Goal: Book appointment/travel/reservation: Book appointment/travel/reservation

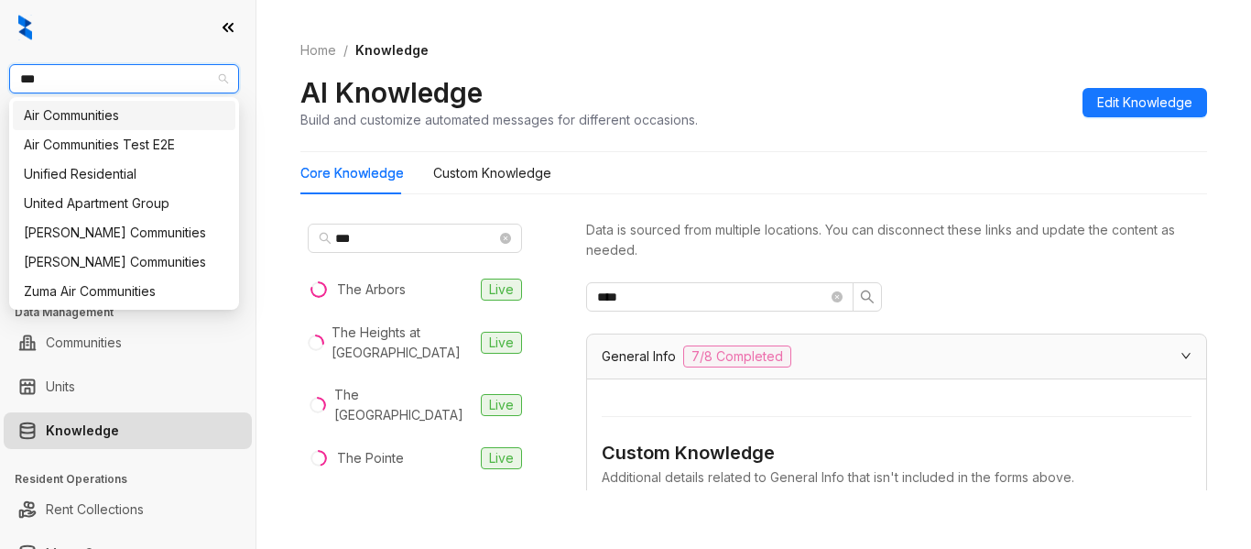
scroll to position [2755, 0]
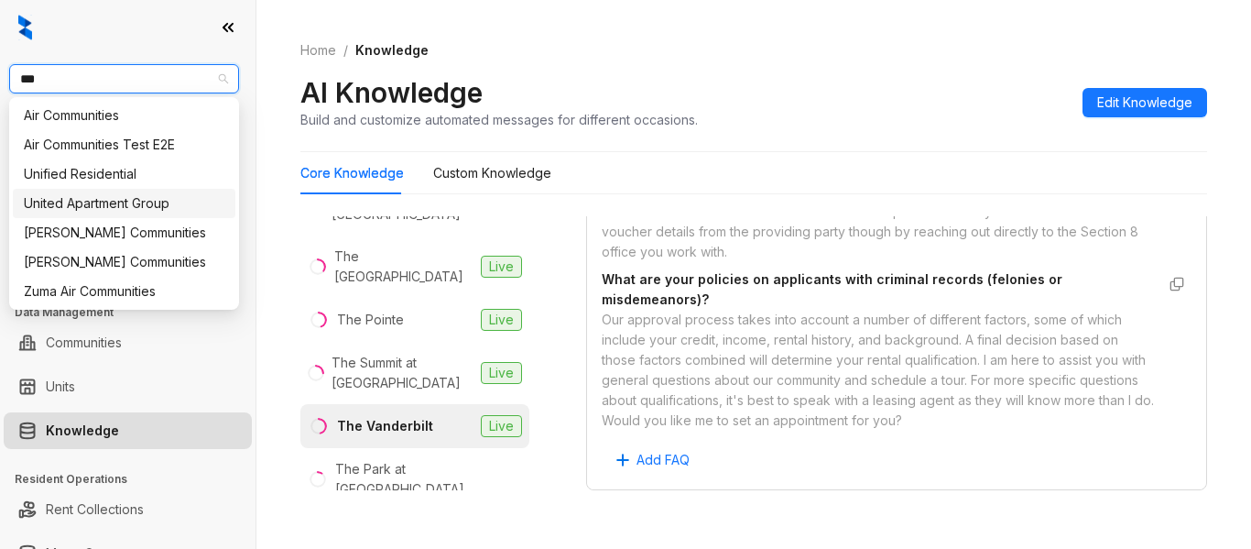
click at [195, 202] on div "United Apartment Group" at bounding box center [124, 203] width 201 height 20
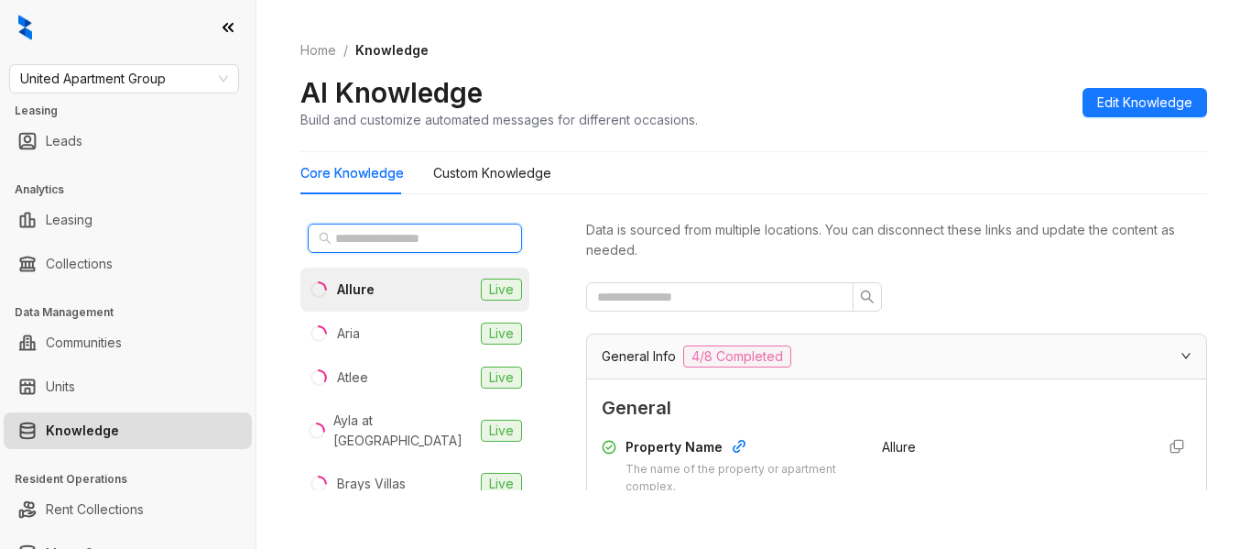
click at [419, 235] on input "text" at bounding box center [415, 238] width 161 height 20
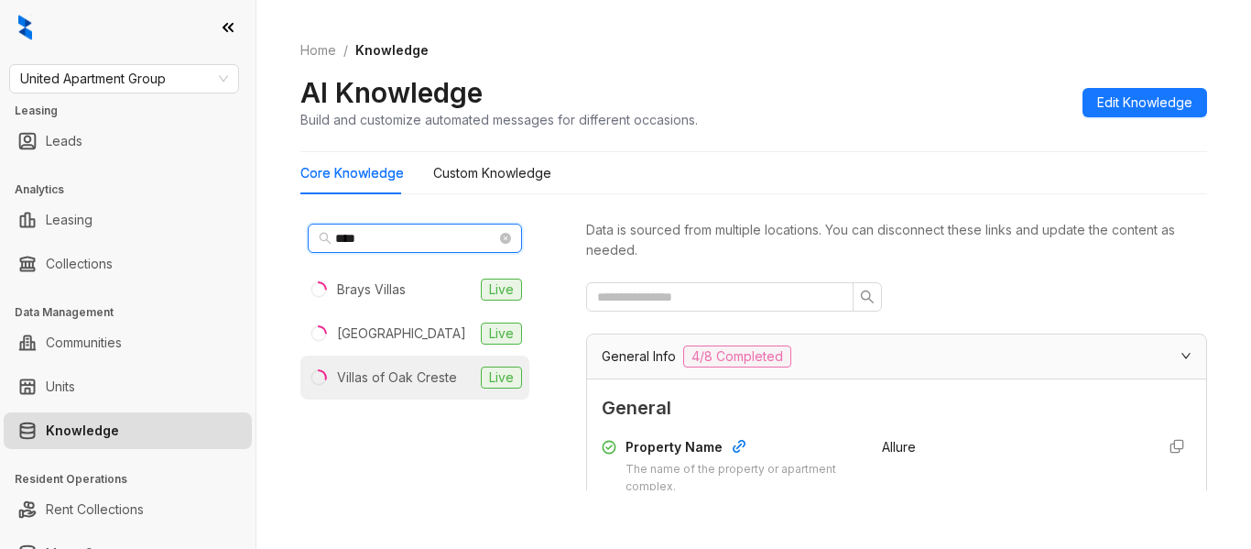
type input "****"
click at [437, 378] on div "Villas of Oak Creste" at bounding box center [397, 377] width 120 height 20
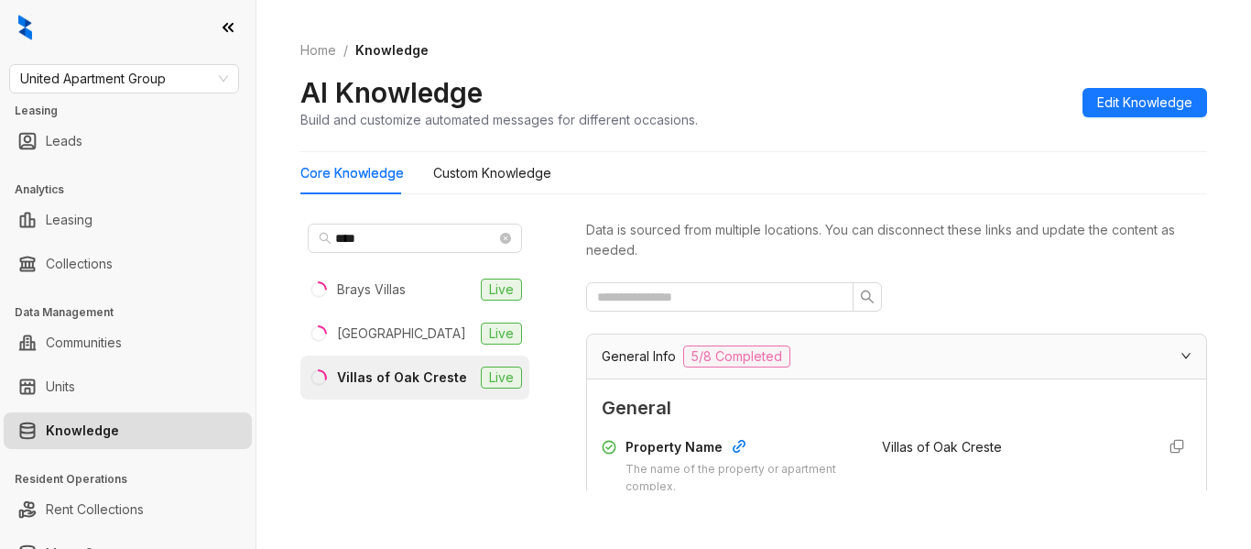
scroll to position [239, 0]
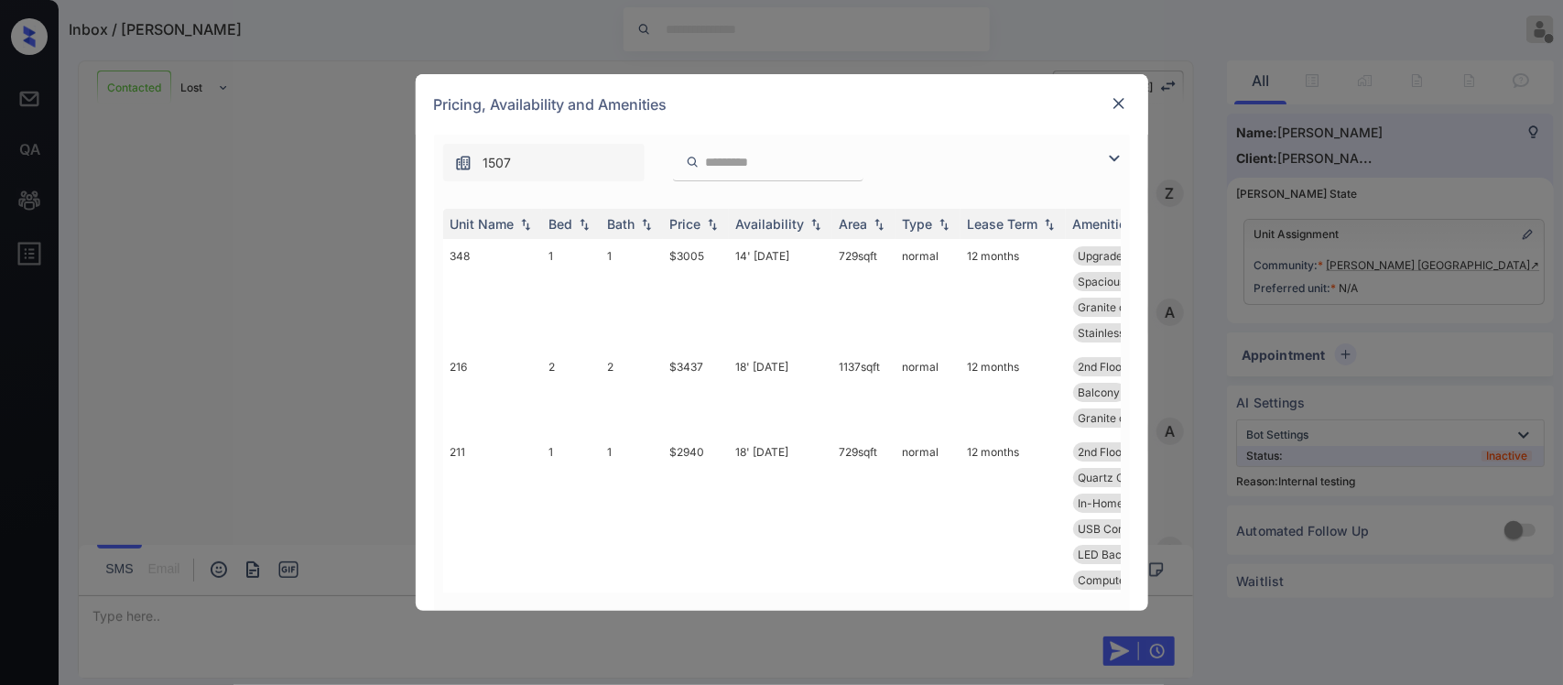
scroll to position [508, 0]
click at [683, 226] on div "Price" at bounding box center [685, 224] width 31 height 16
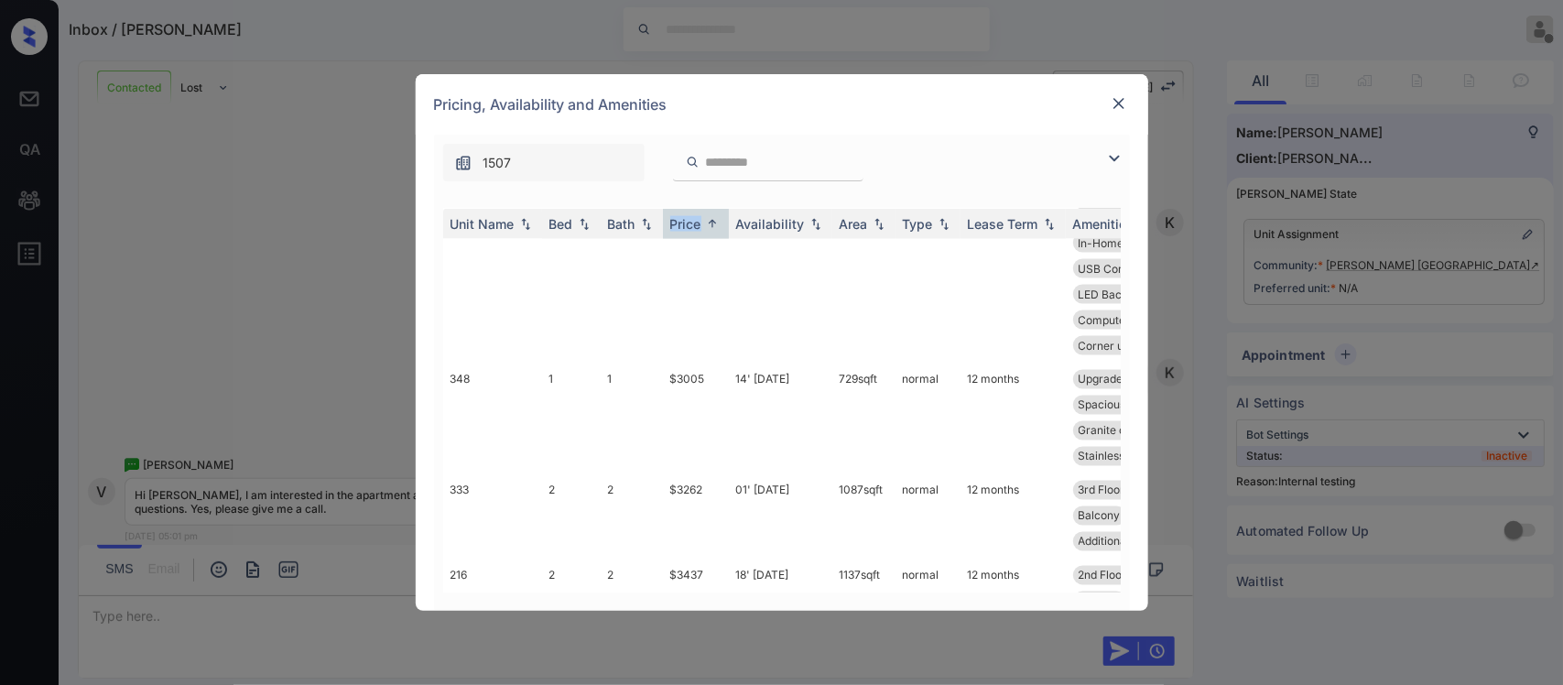
scroll to position [1418, 0]
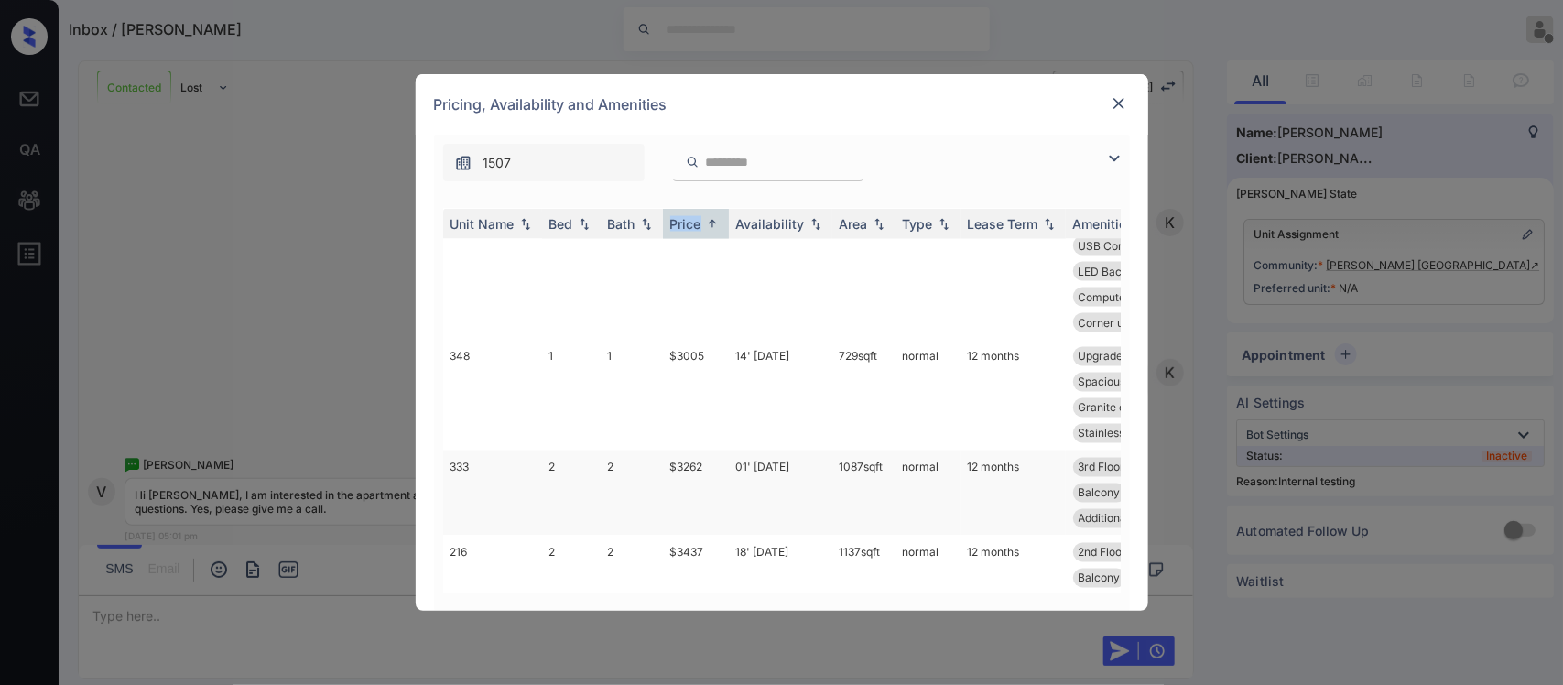
click at [834, 505] on td "1087 sqft" at bounding box center [863, 493] width 63 height 85
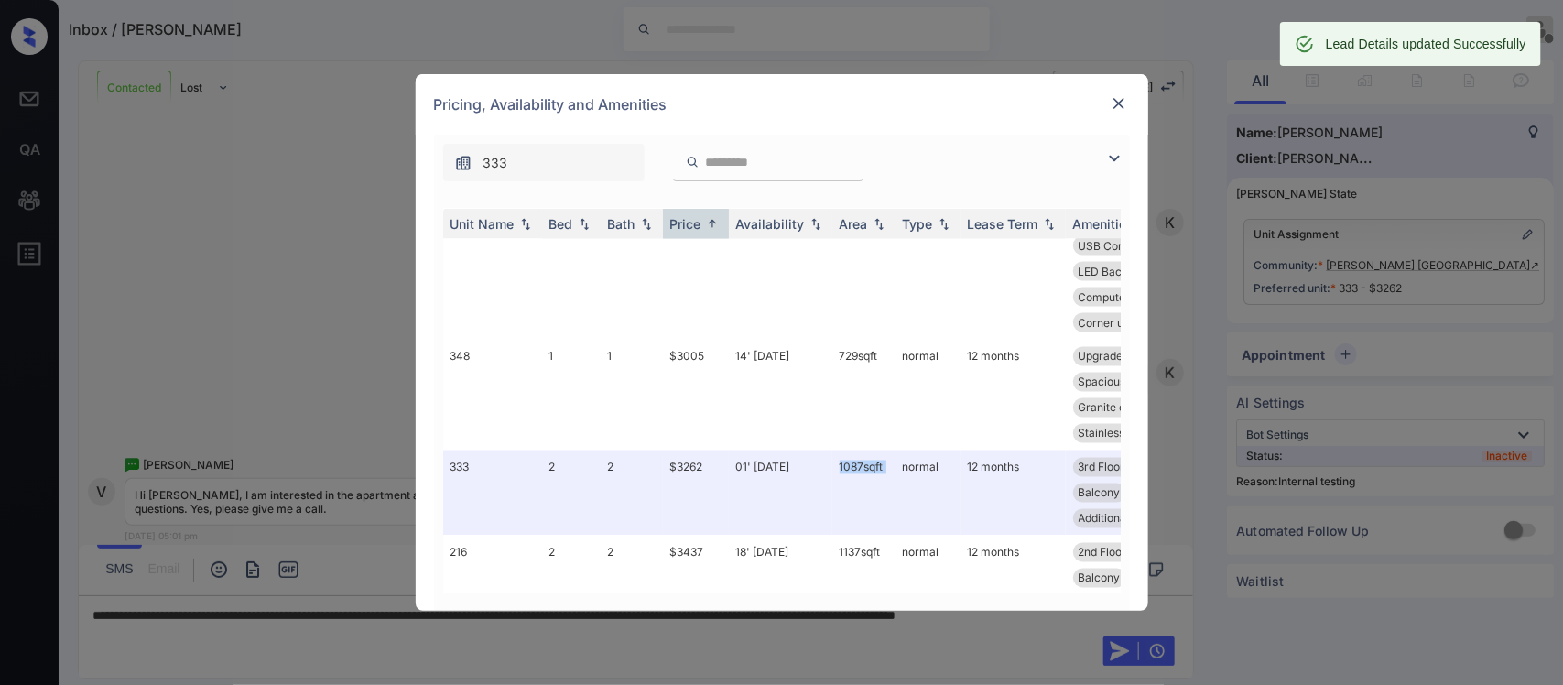
click at [1124, 103] on img at bounding box center [1119, 103] width 18 height 18
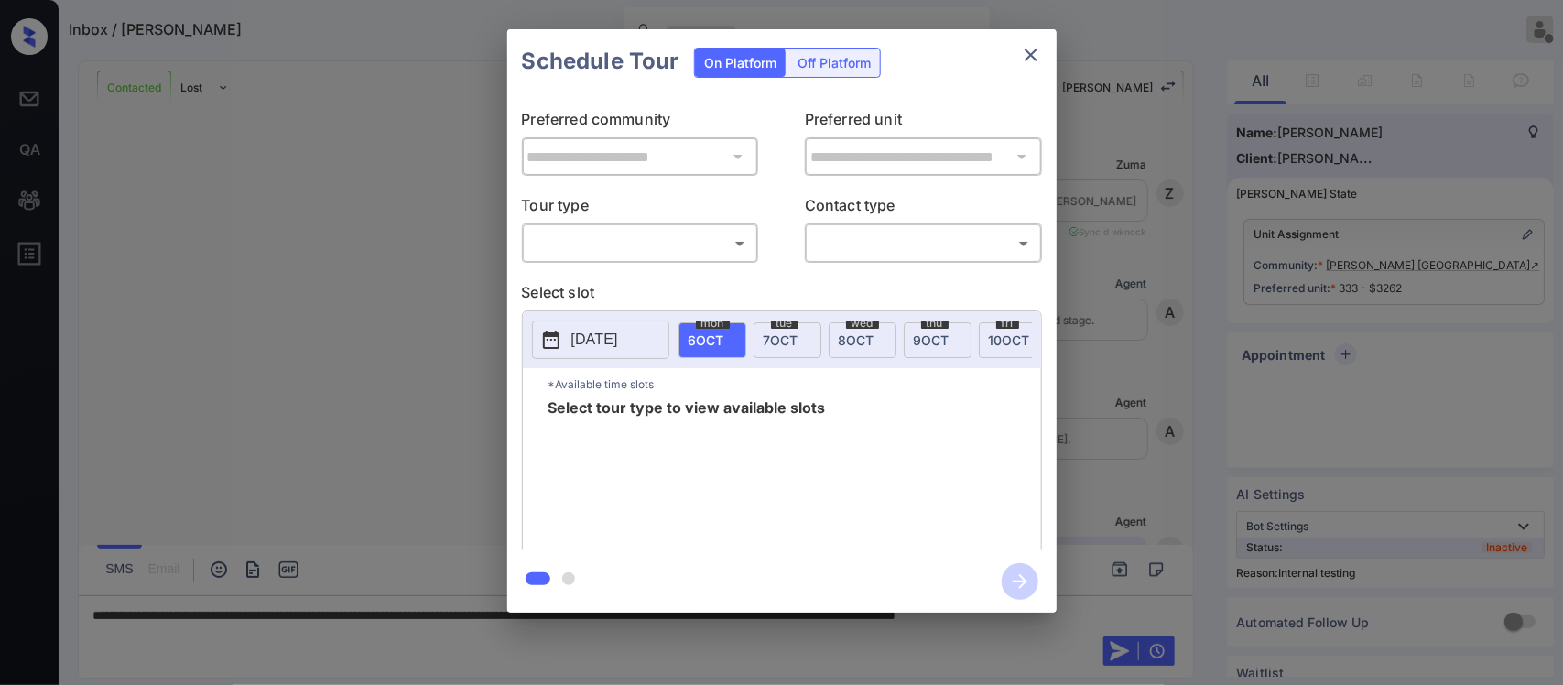
scroll to position [508, 0]
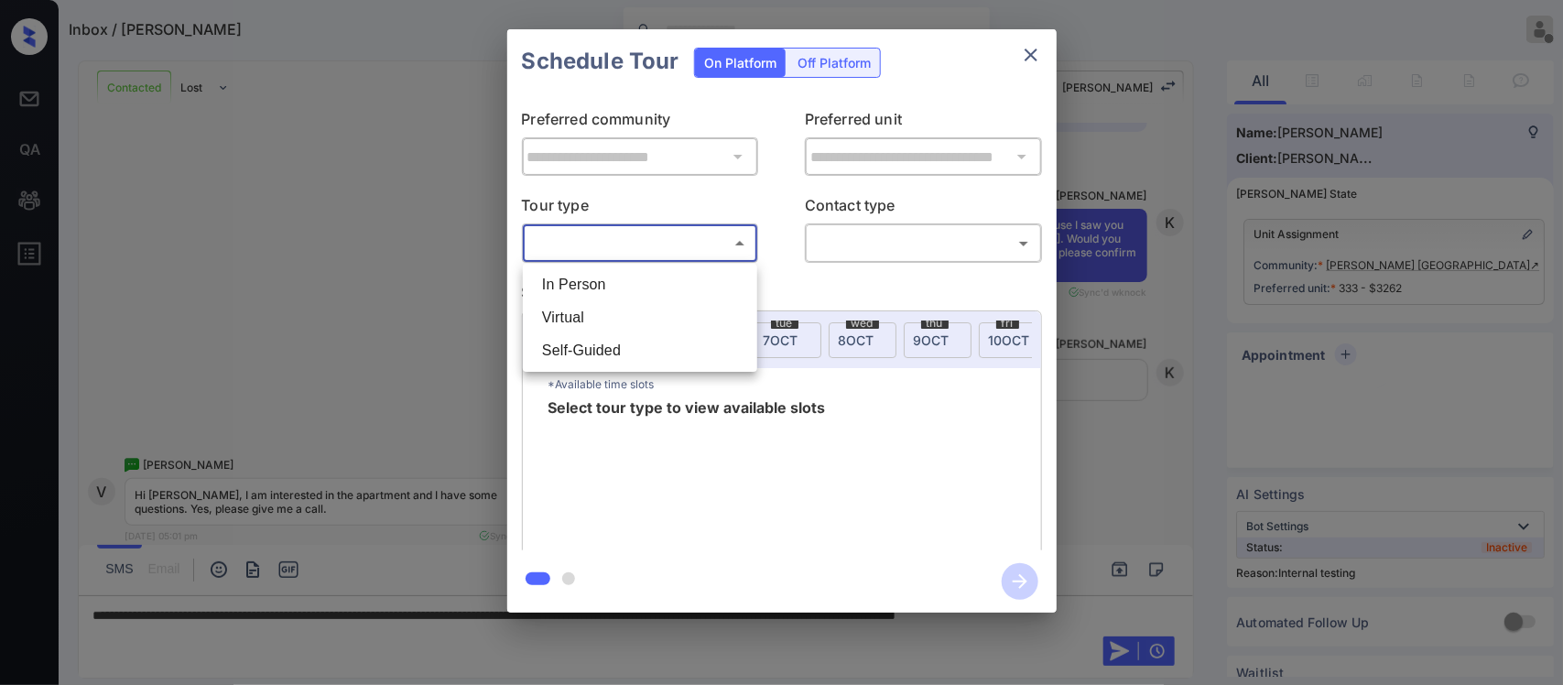
click at [665, 252] on body "Inbox / Veronica Lim Almas Zainab Offline Set yourself online Set yourself on b…" at bounding box center [781, 342] width 1563 height 685
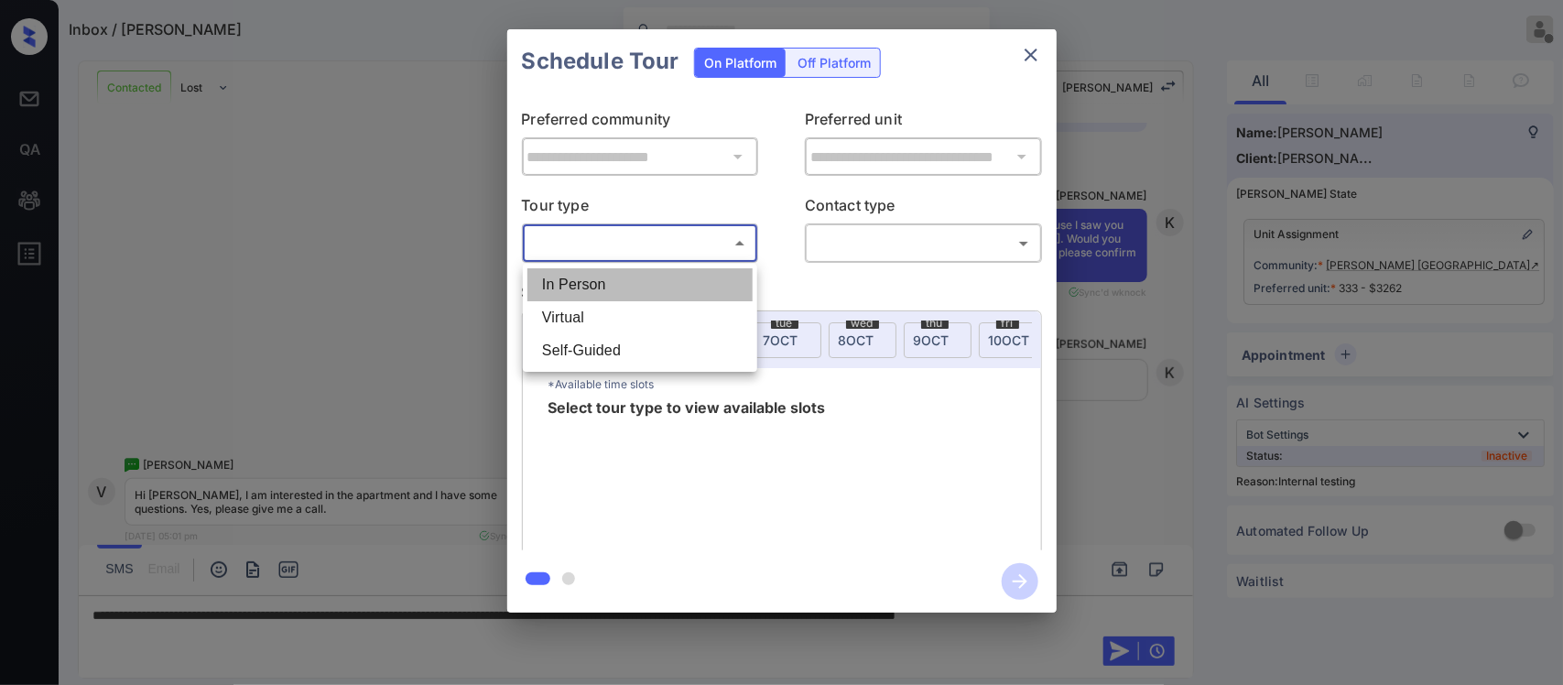
click at [648, 287] on li "In Person" at bounding box center [639, 284] width 225 height 33
type input "********"
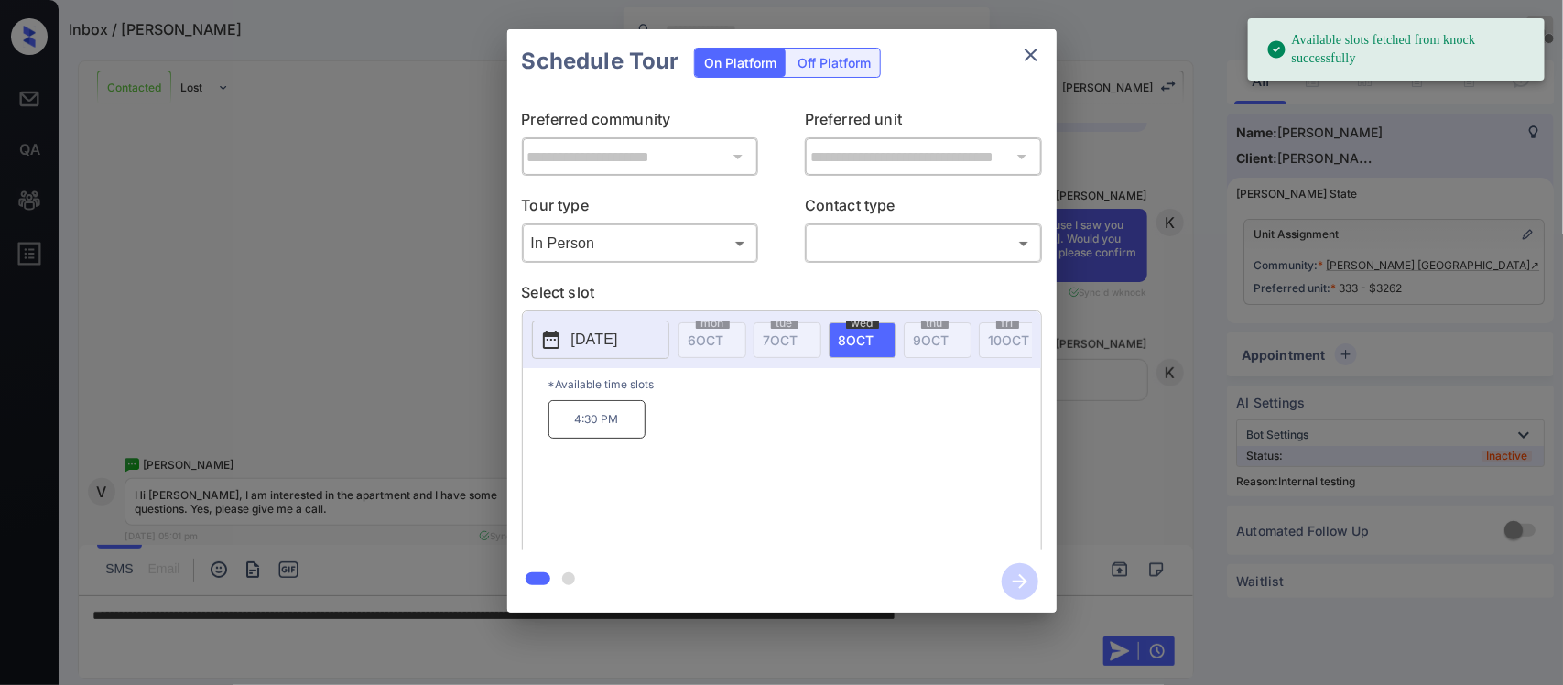
click at [606, 342] on p "2025-10-08" at bounding box center [594, 340] width 47 height 22
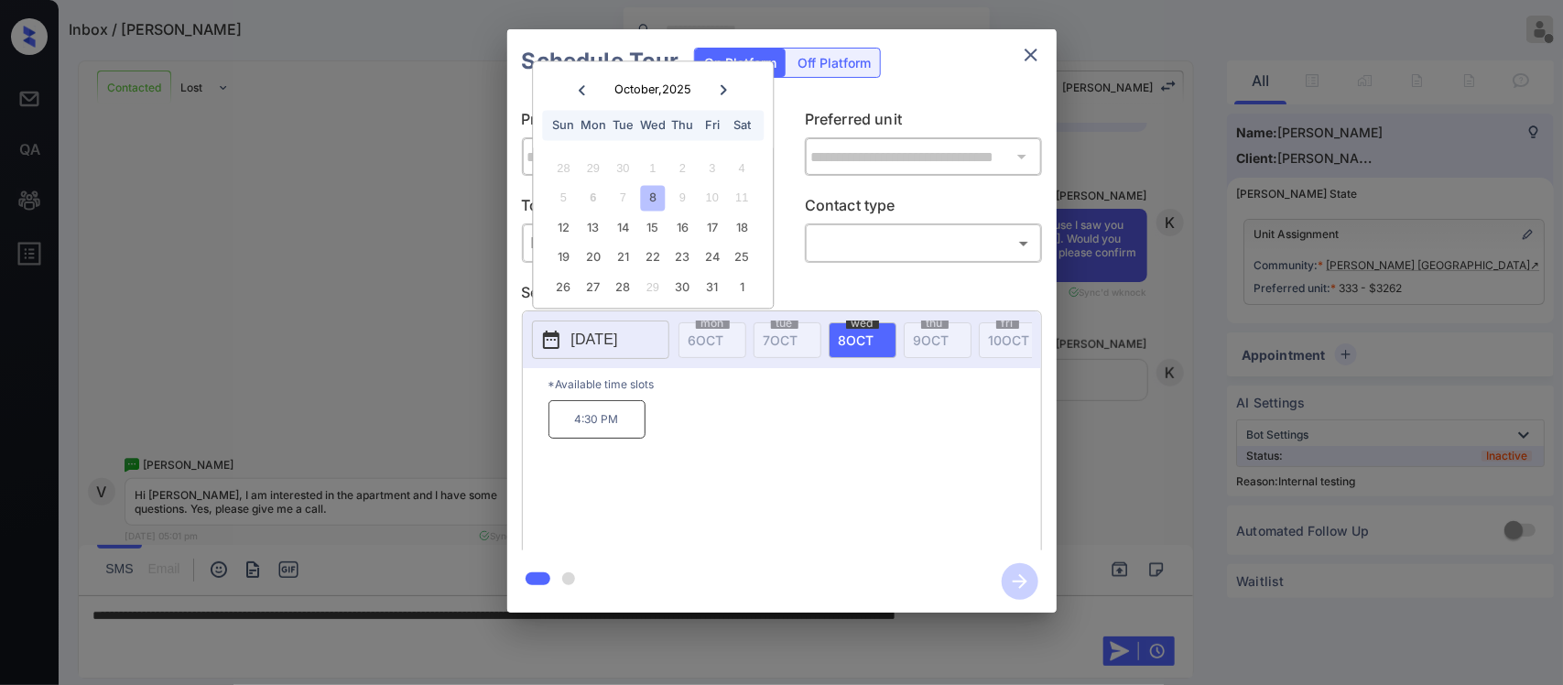
click at [720, 84] on icon at bounding box center [724, 89] width 11 height 11
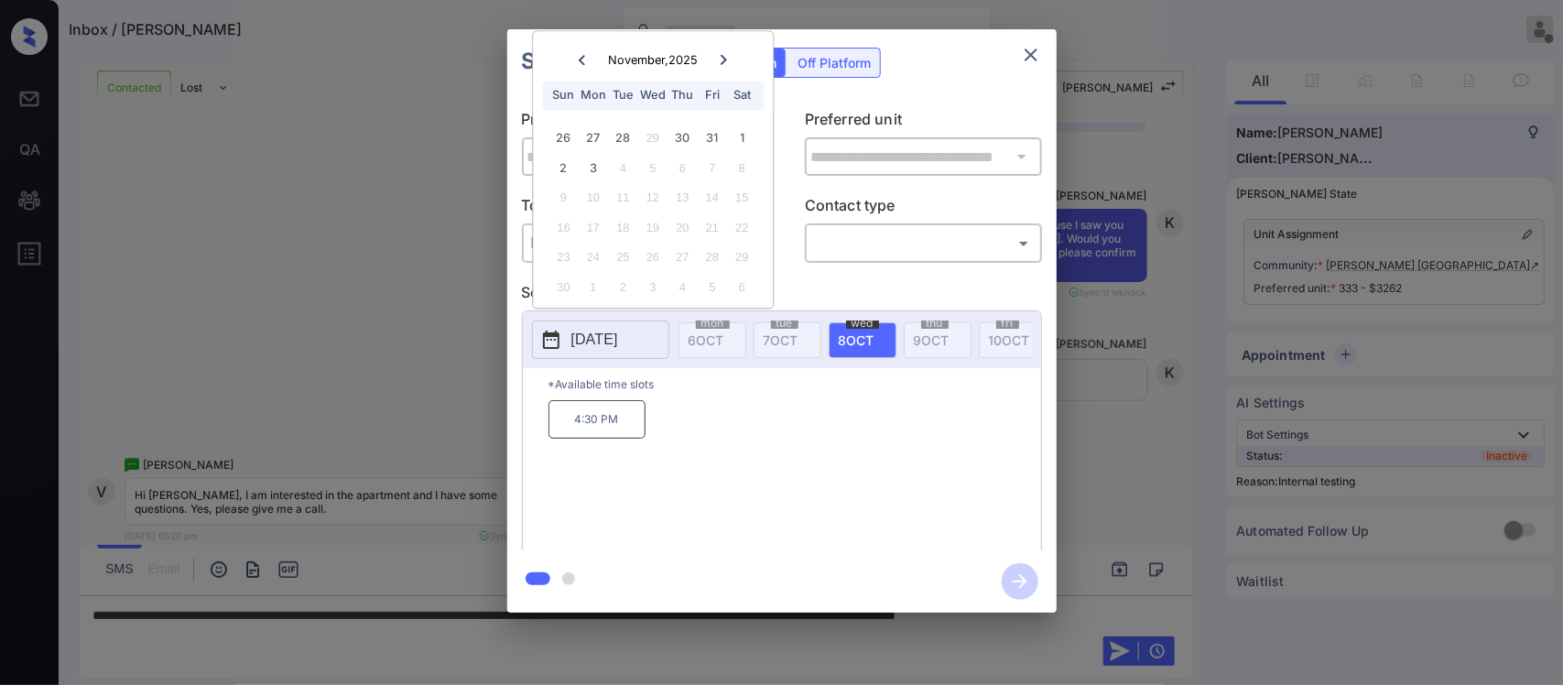
click at [1033, 62] on icon "close" at bounding box center [1031, 55] width 22 height 22
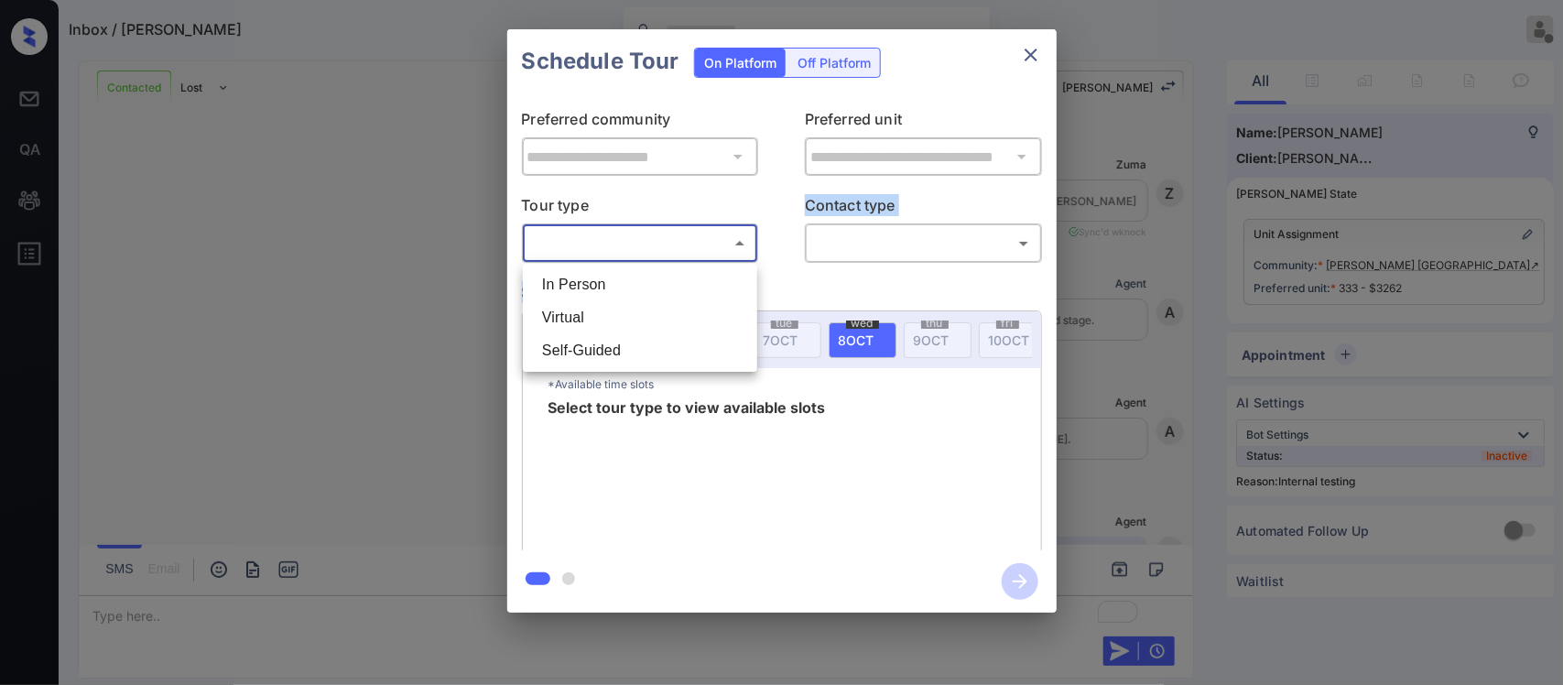
scroll to position [487, 0]
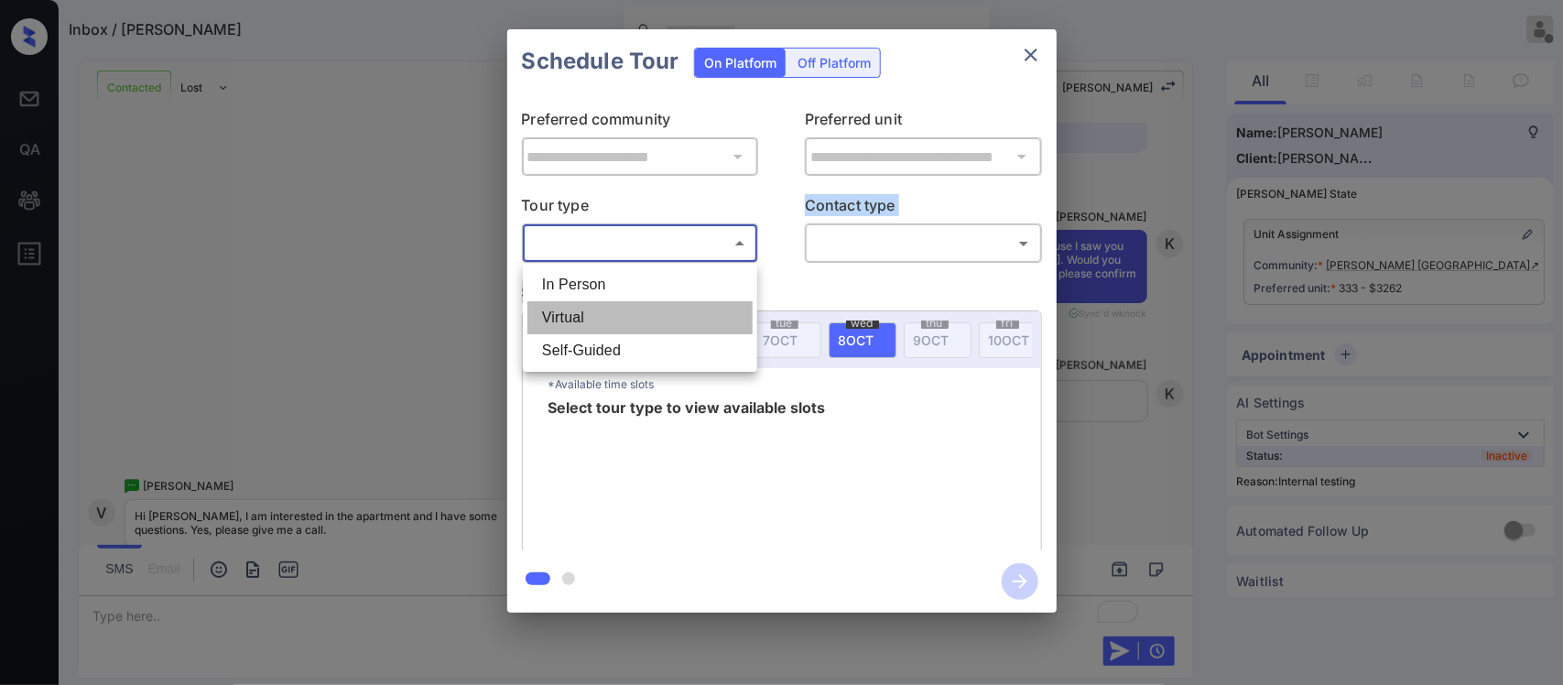
click at [612, 326] on li "Virtual" at bounding box center [639, 317] width 225 height 33
type input "*******"
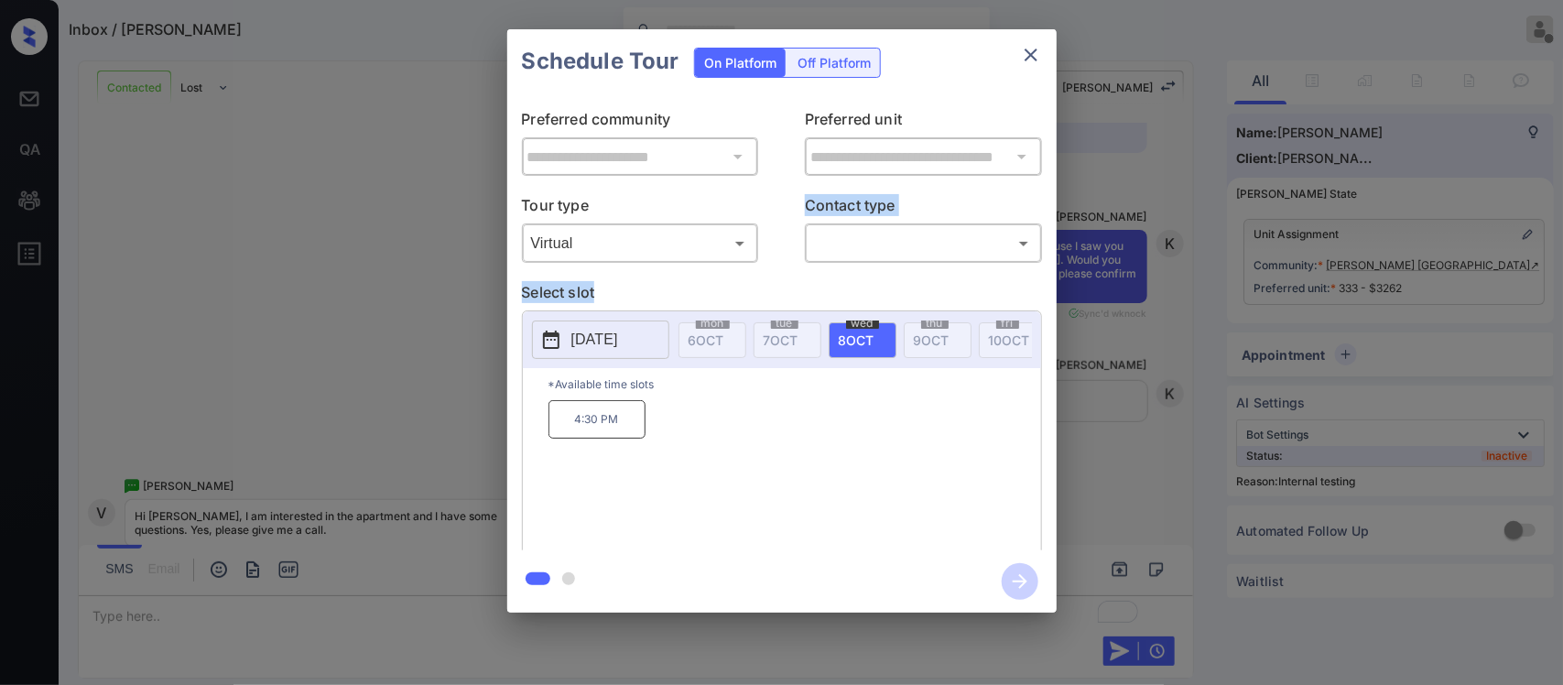
click at [612, 335] on p "2025-10-08" at bounding box center [594, 340] width 47 height 22
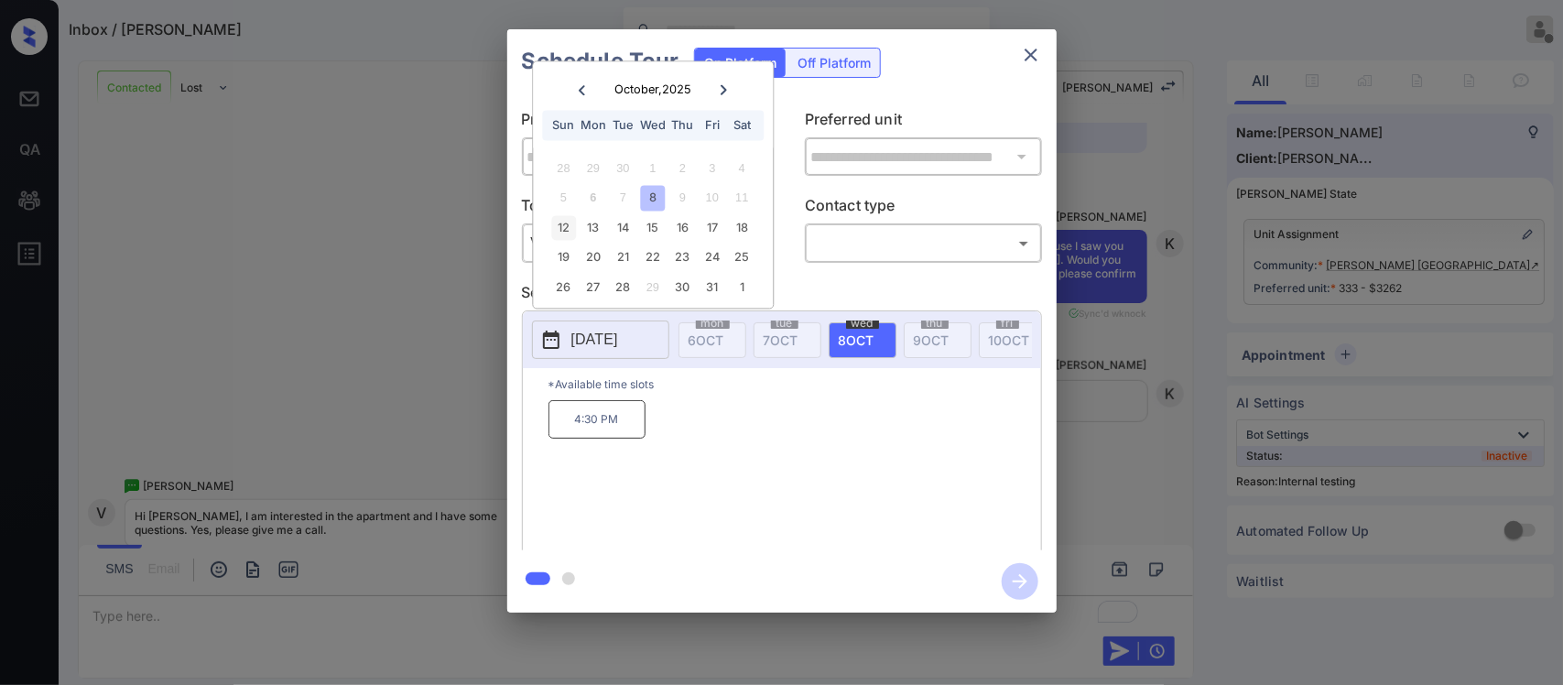
click at [574, 223] on div "12" at bounding box center [563, 227] width 25 height 25
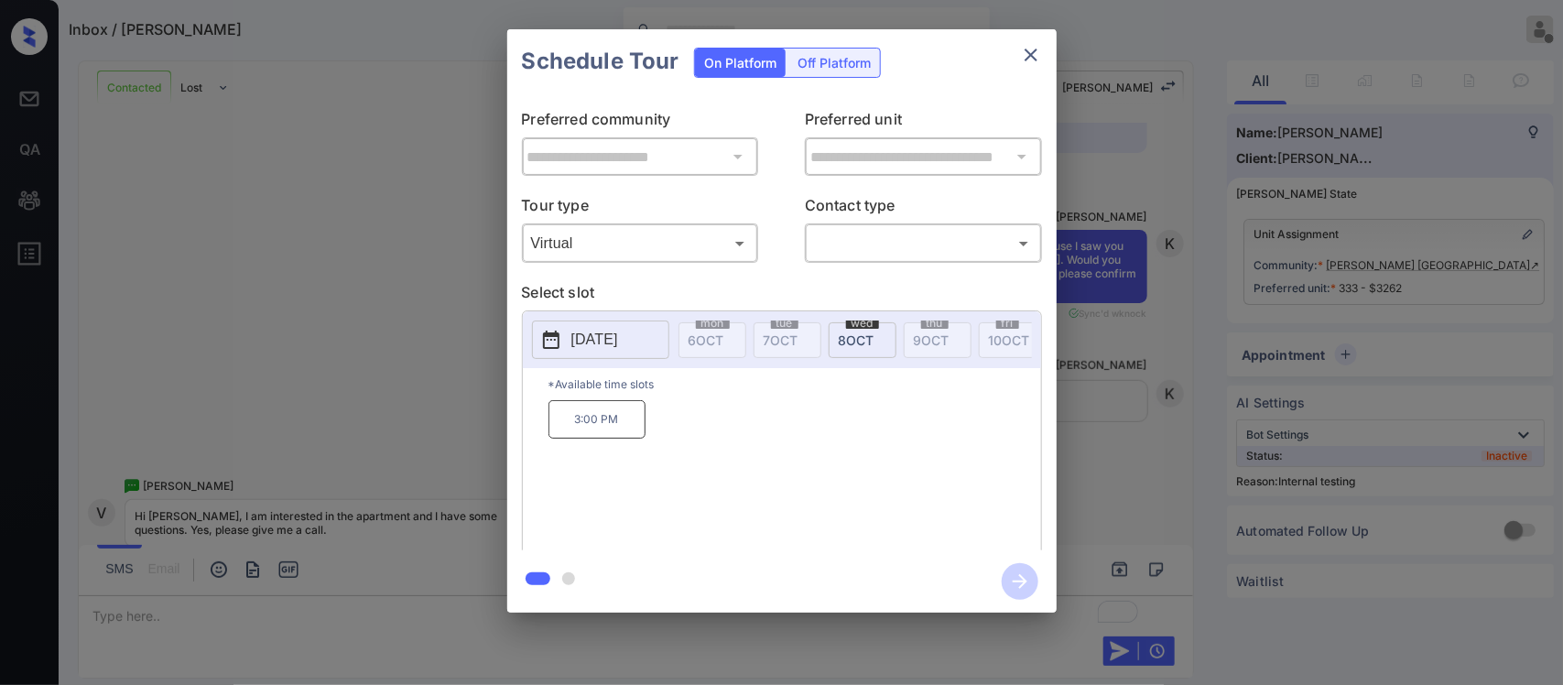
click at [573, 439] on p "3:00 PM" at bounding box center [597, 419] width 97 height 38
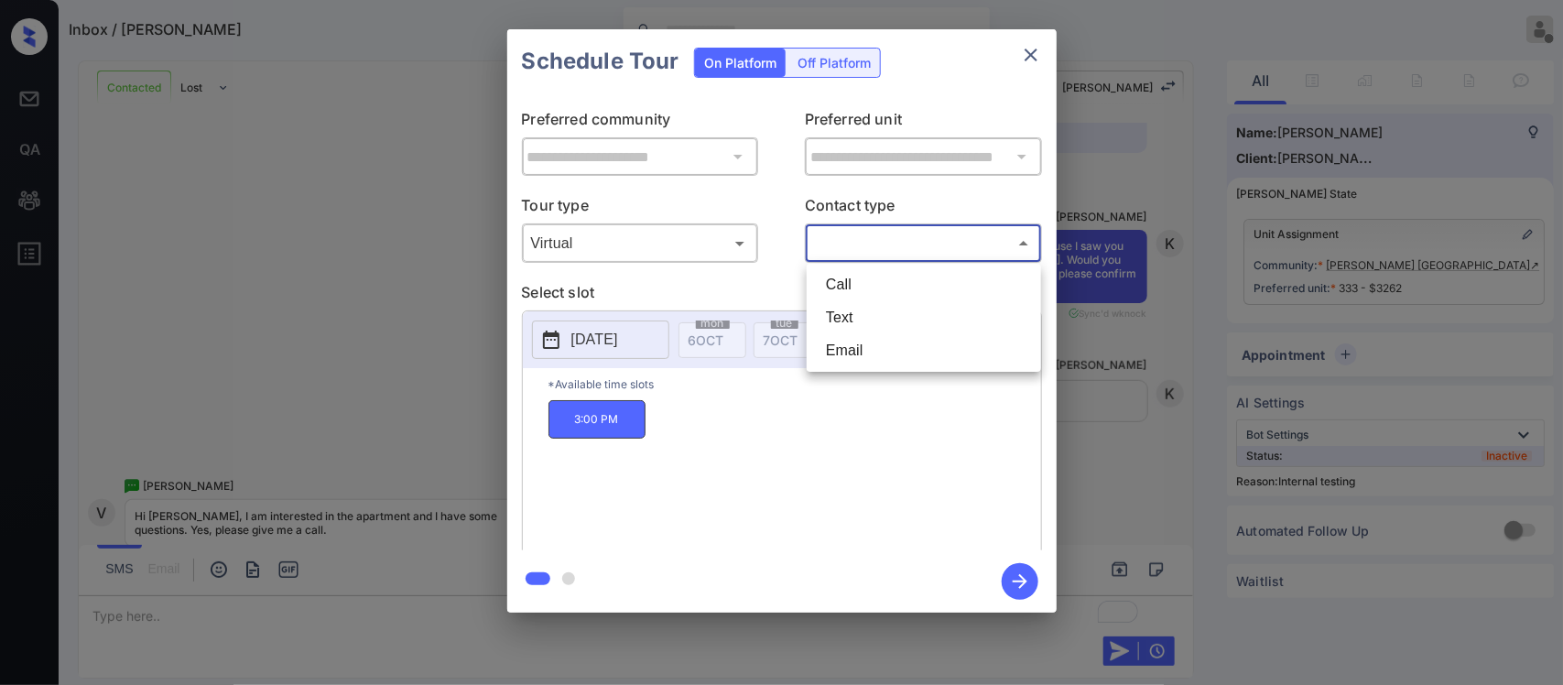
click at [847, 254] on body "Inbox / Veronica Lim Almas Zainab Offline Set yourself online Set yourself on b…" at bounding box center [781, 342] width 1563 height 685
click at [849, 275] on li "Call" at bounding box center [923, 284] width 225 height 33
type input "****"
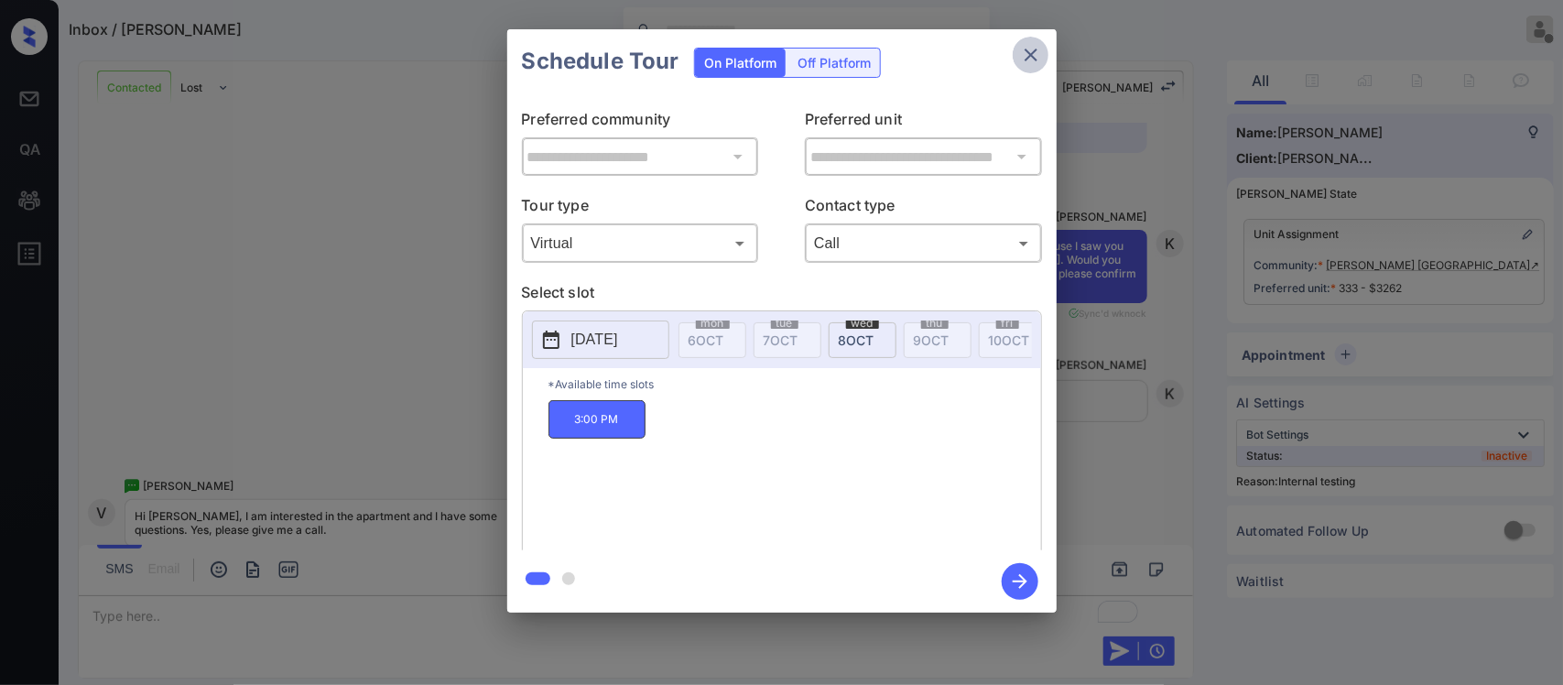
click at [1027, 61] on icon "close" at bounding box center [1031, 55] width 22 height 22
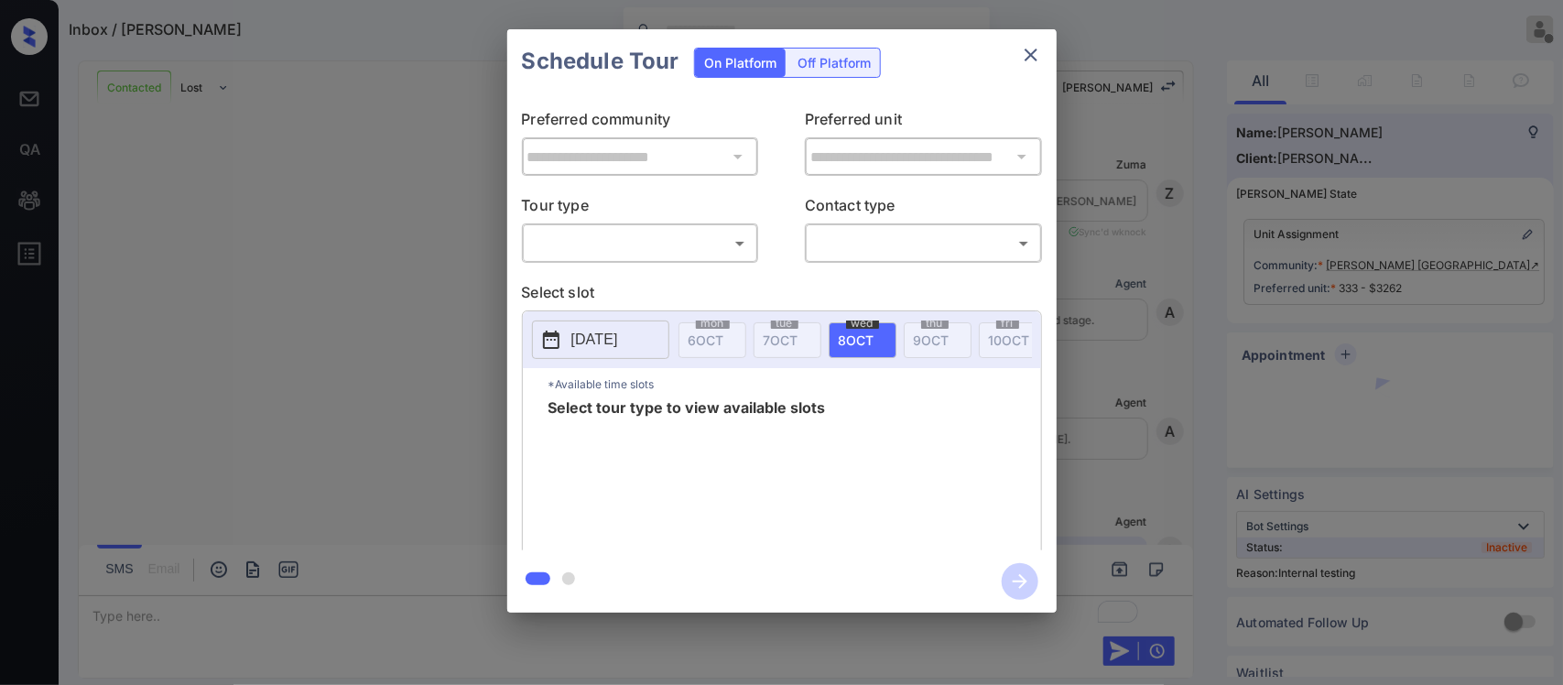
scroll to position [487, 0]
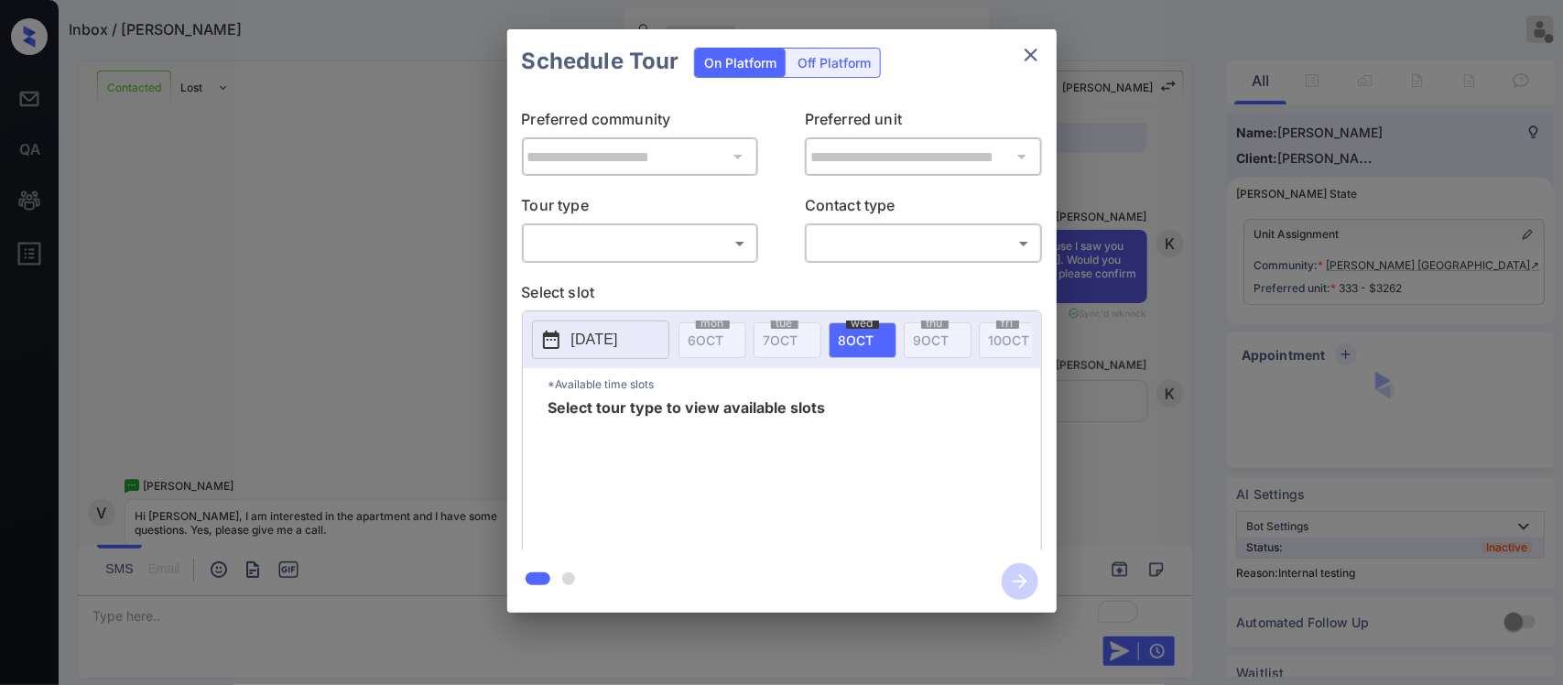
click at [694, 238] on body "Inbox / Veronica Lim Almas Zainab Offline Set yourself online Set yourself on b…" at bounding box center [781, 342] width 1563 height 685
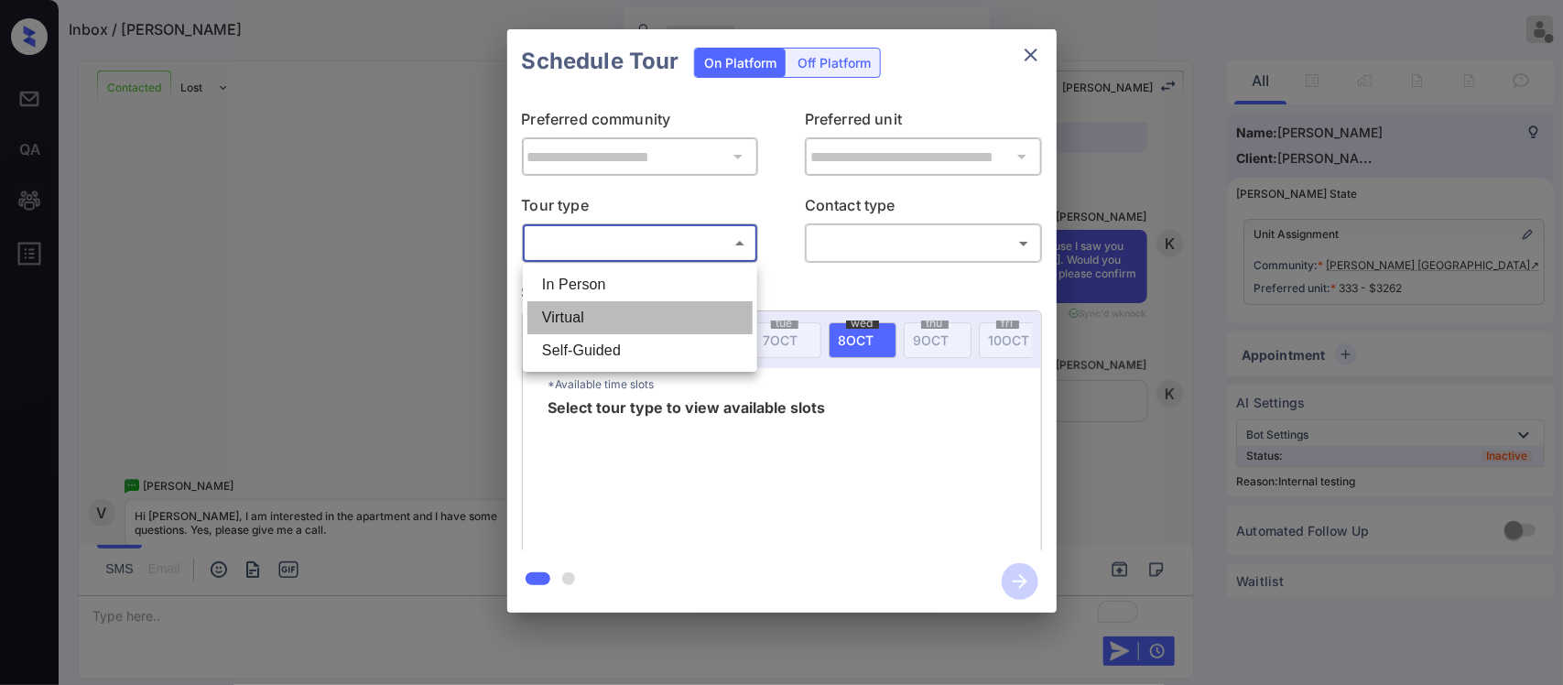
click at [668, 328] on li "Virtual" at bounding box center [639, 317] width 225 height 33
type input "*******"
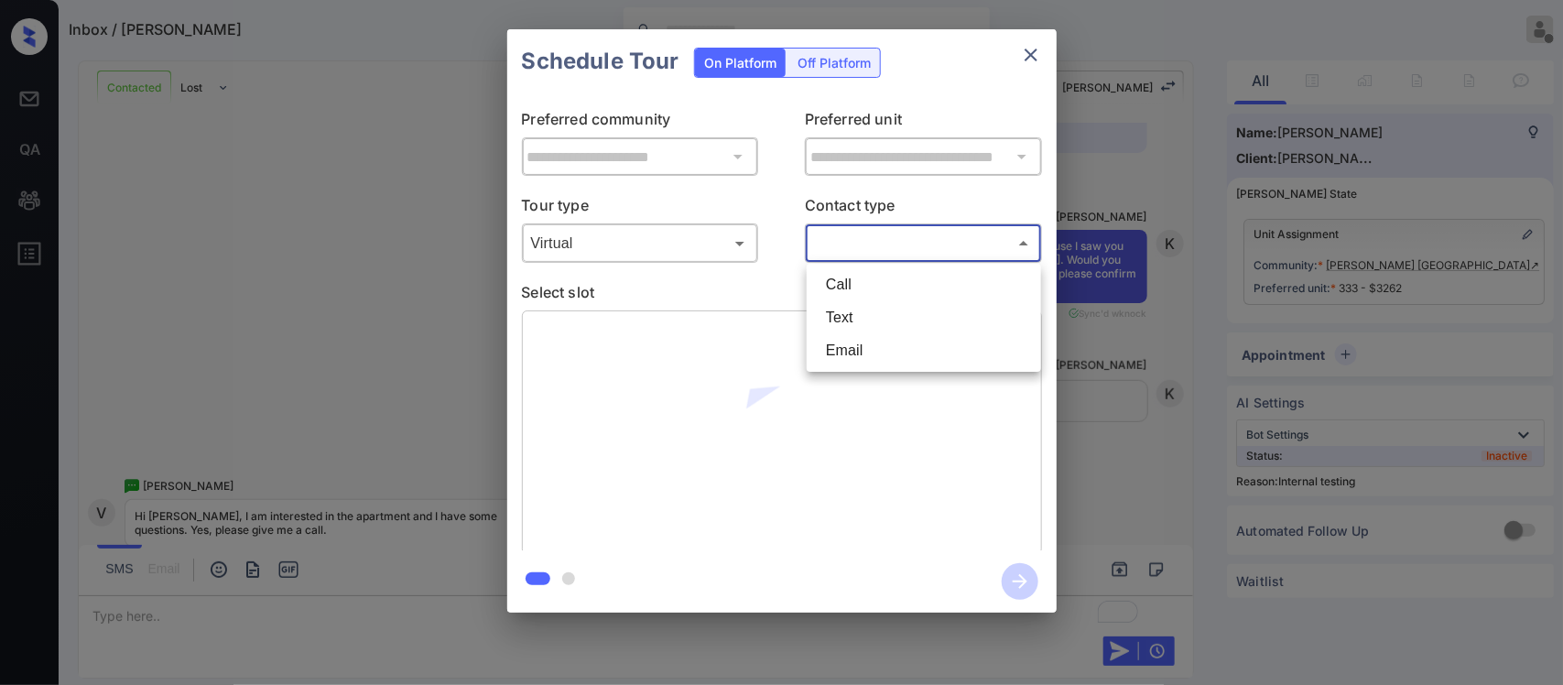
click at [905, 234] on body "Inbox / Veronica Lim Almas Zainab Offline Set yourself online Set yourself on b…" at bounding box center [781, 342] width 1563 height 685
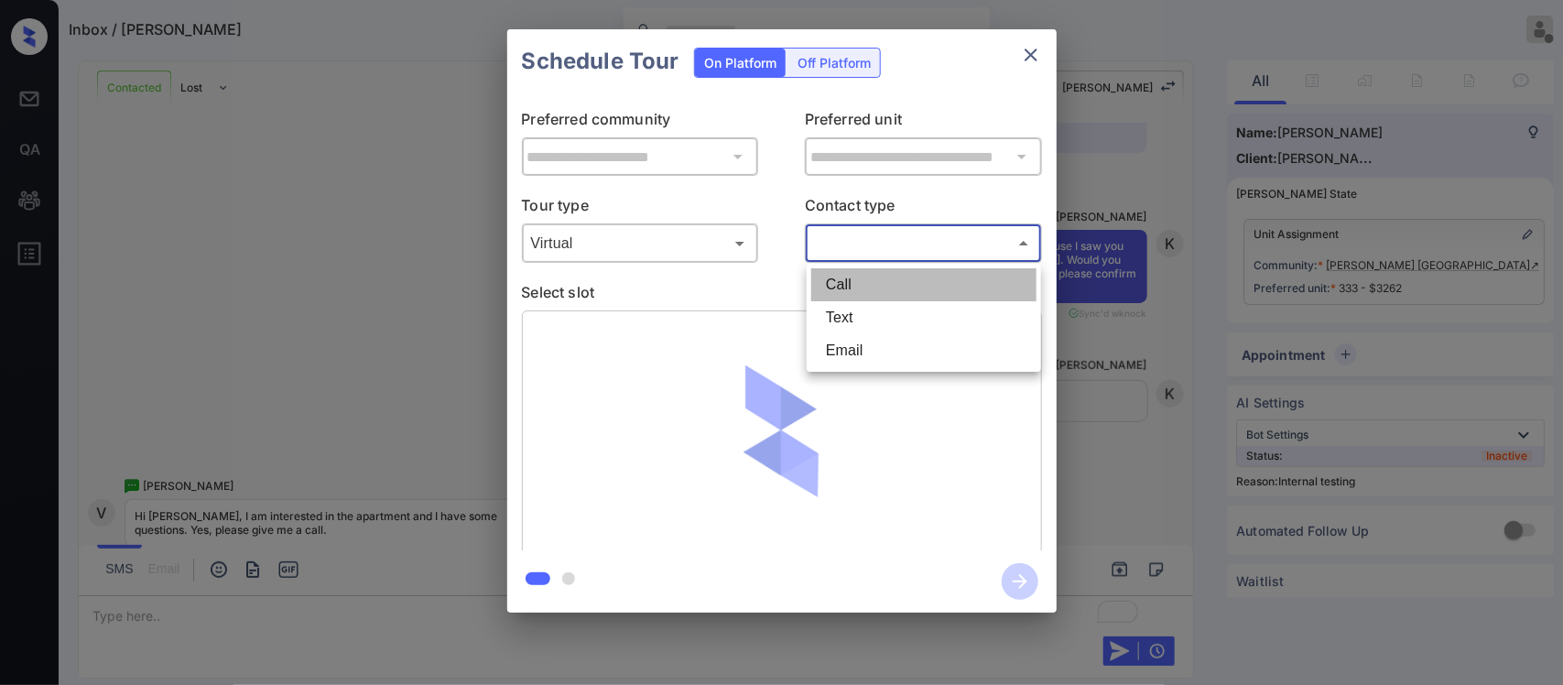
click at [888, 281] on li "Call" at bounding box center [923, 284] width 225 height 33
type input "****"
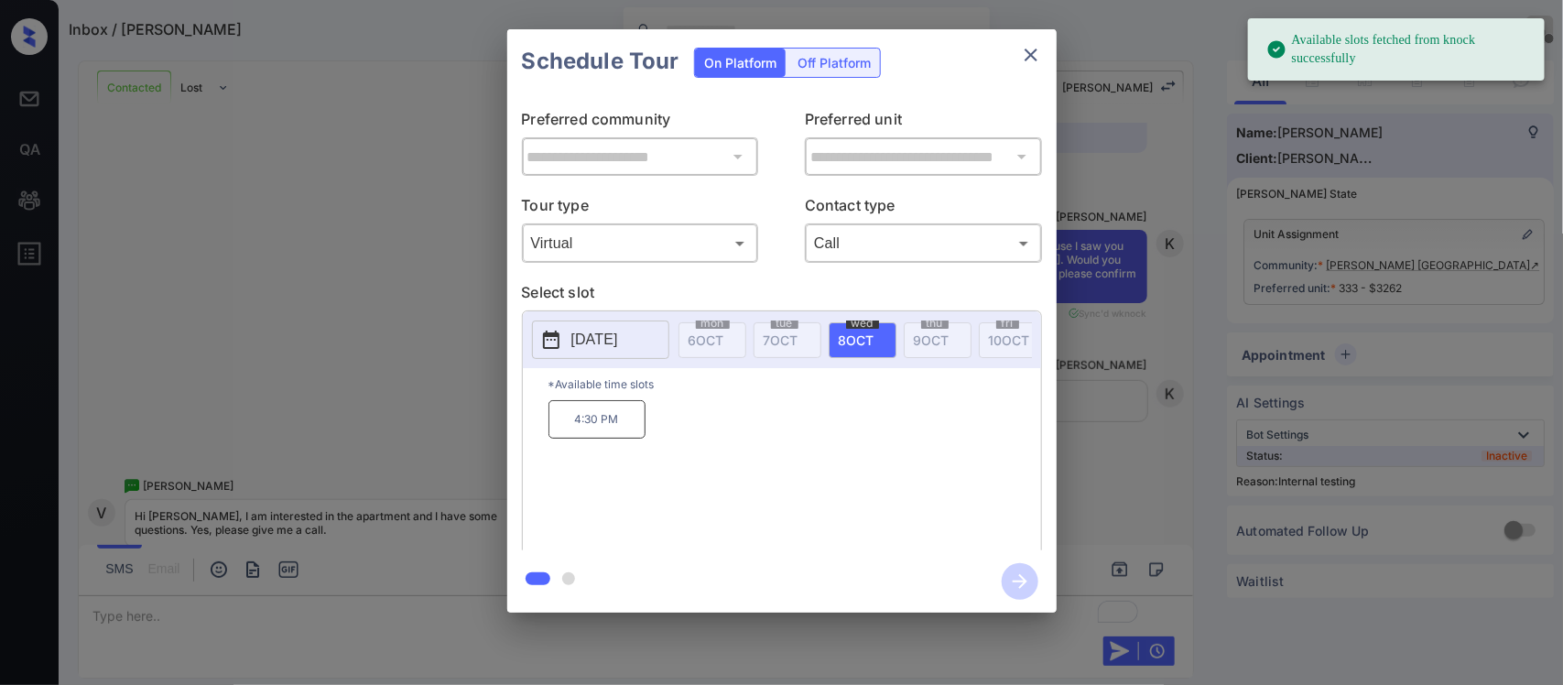
click at [614, 328] on button "2025-10-08" at bounding box center [600, 340] width 137 height 38
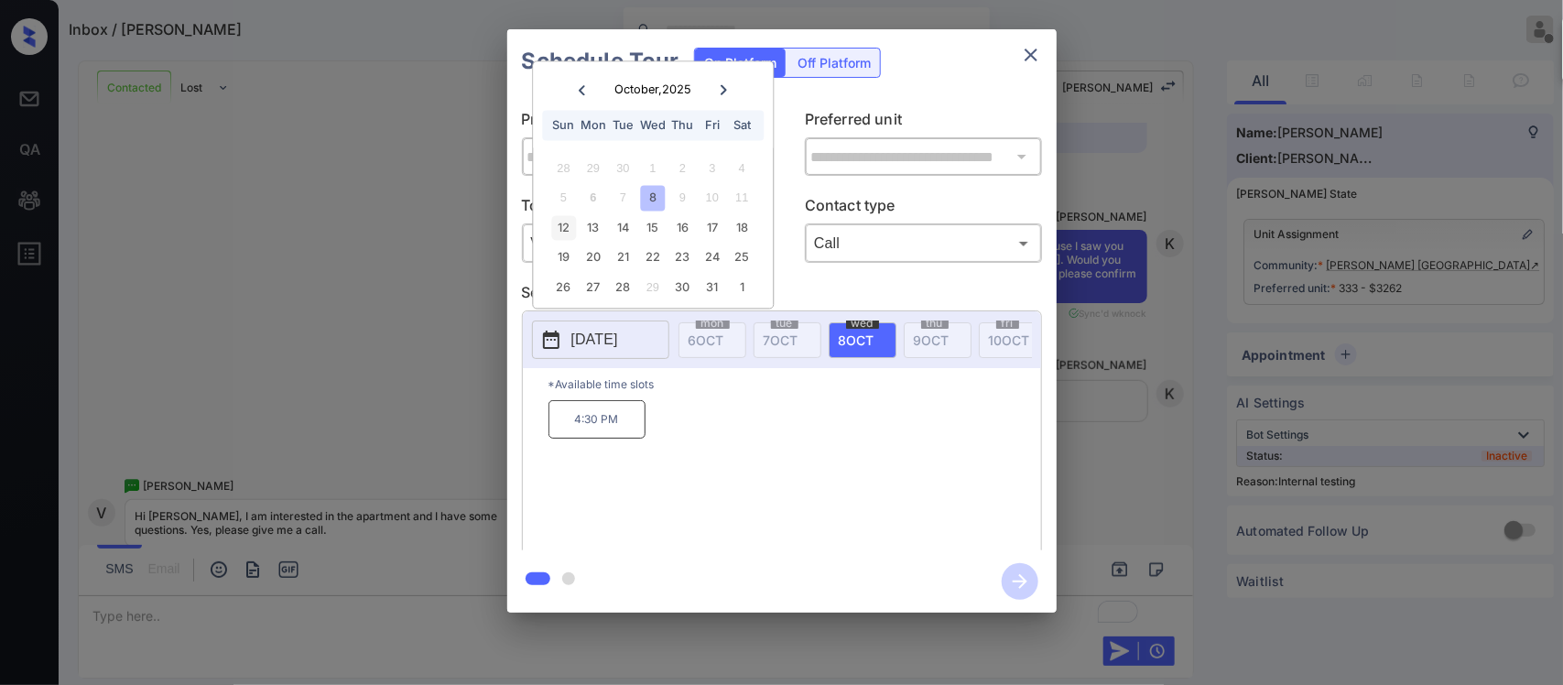
click at [565, 222] on div "12" at bounding box center [563, 227] width 25 height 25
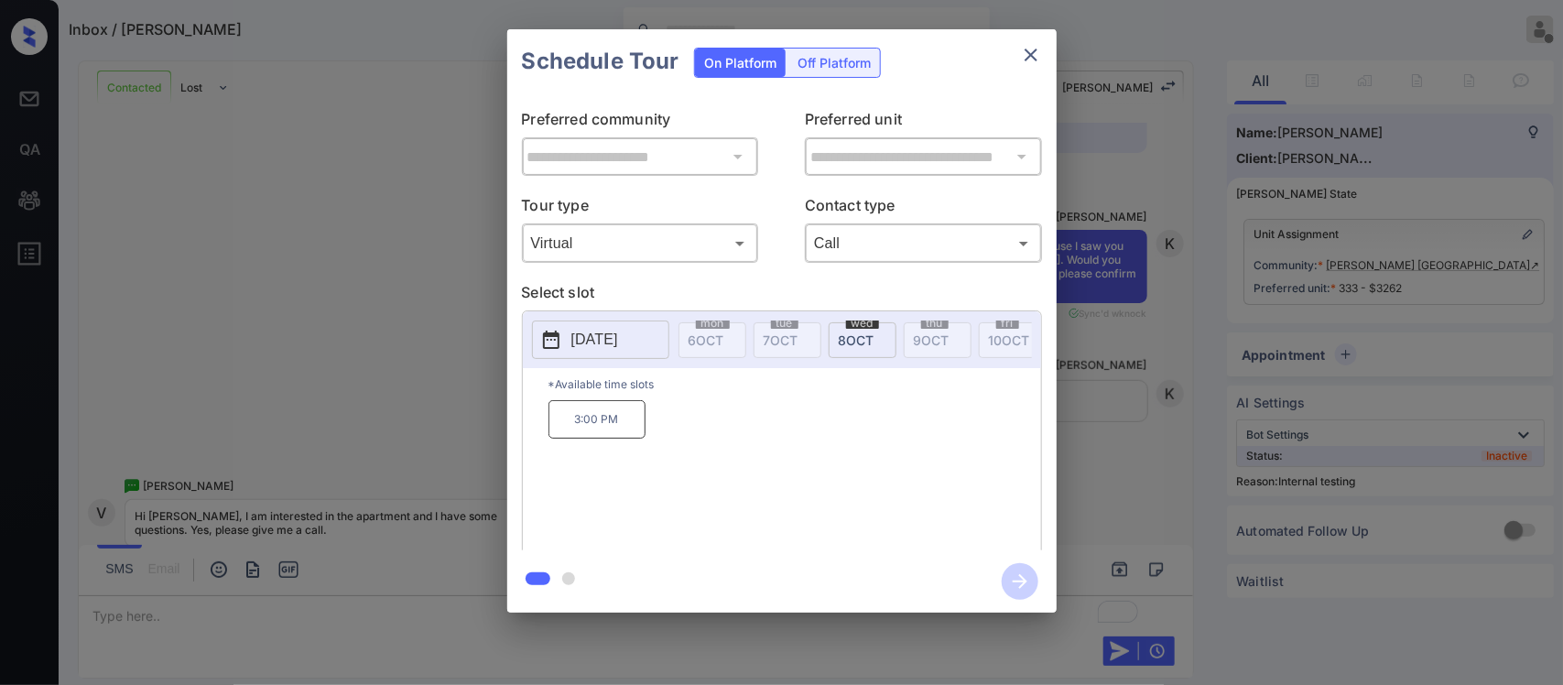
click at [591, 439] on p "3:00 PM" at bounding box center [597, 419] width 97 height 38
click at [1015, 579] on icon "button" at bounding box center [1020, 581] width 37 height 37
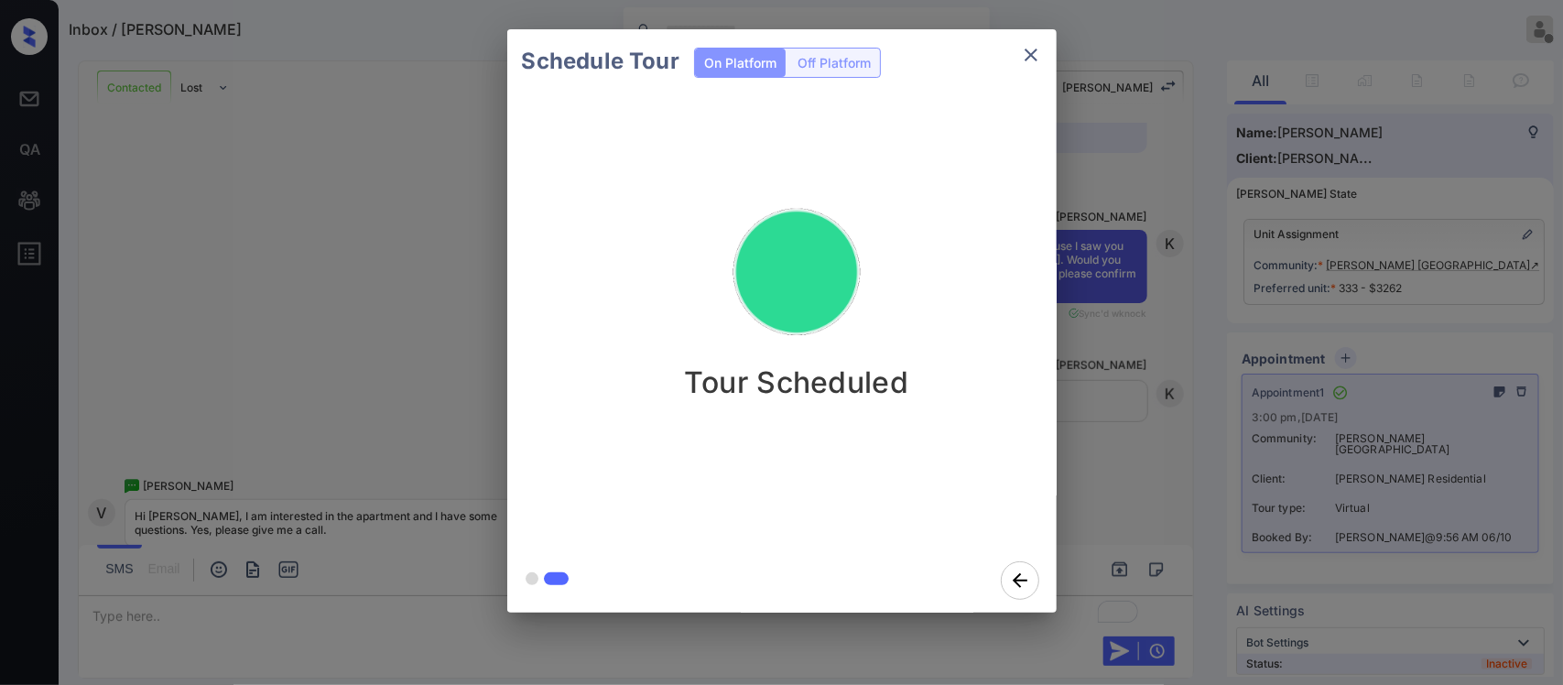
click at [1157, 436] on div "Schedule Tour On Platform Off Platform Tour Scheduled" at bounding box center [781, 321] width 1563 height 642
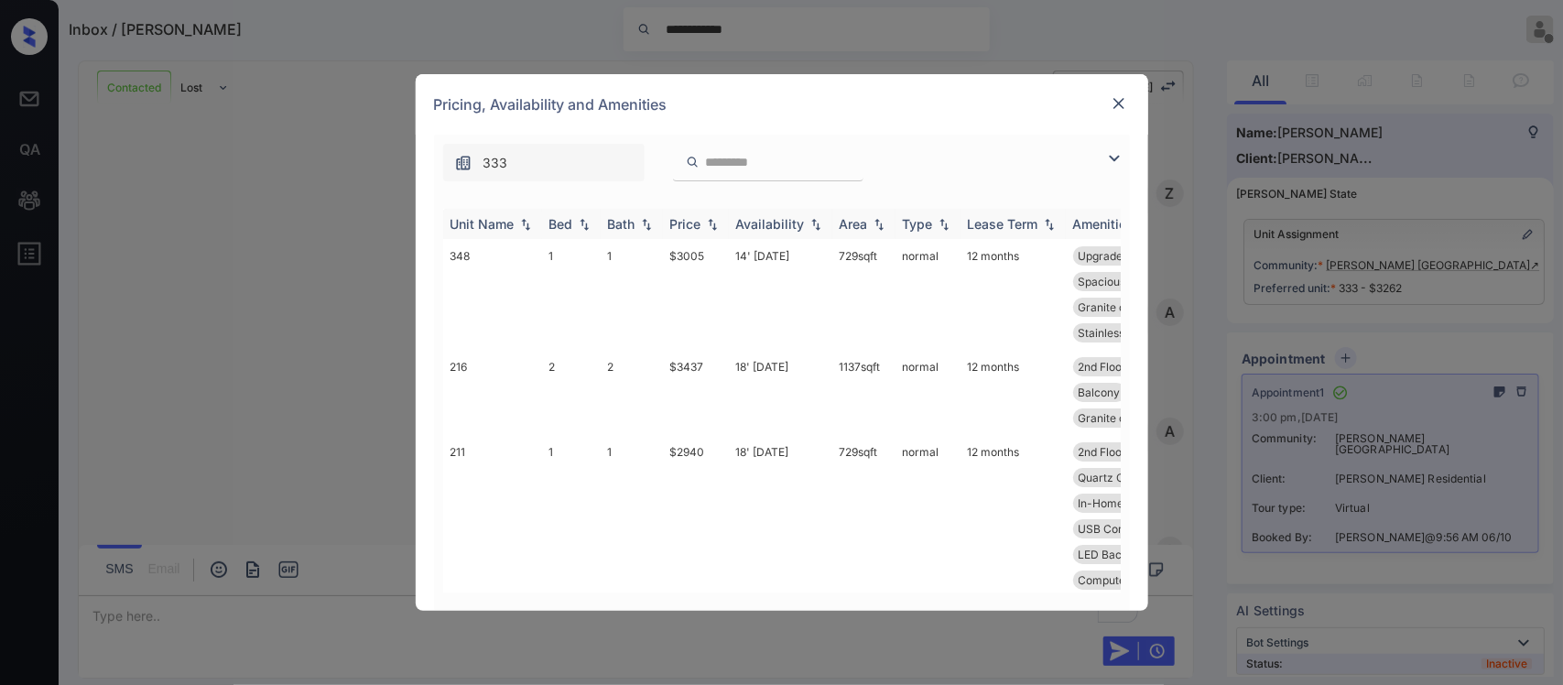
drag, startPoint x: 0, startPoint y: 0, endPoint x: 701, endPoint y: 225, distance: 736.7
click at [701, 225] on div "Price" at bounding box center [685, 224] width 31 height 16
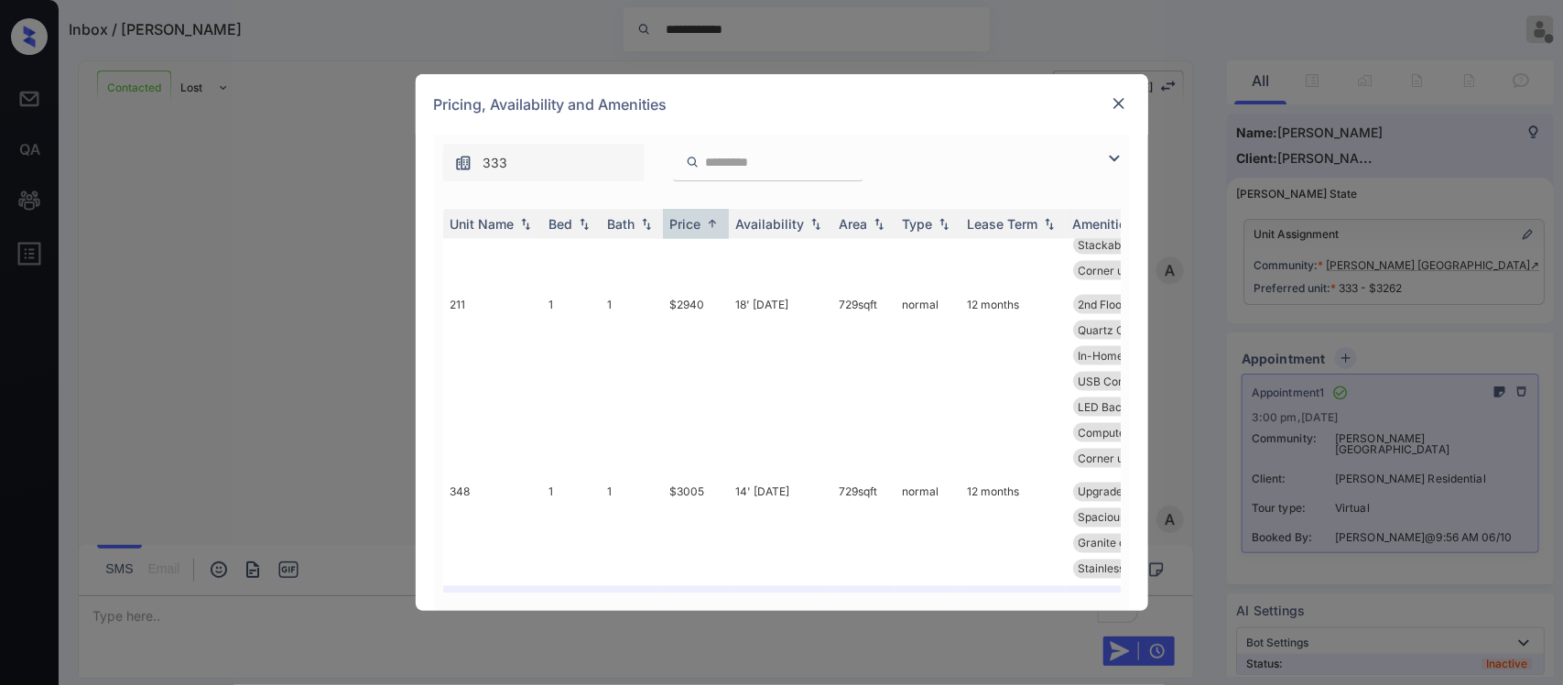
scroll to position [1603, 0]
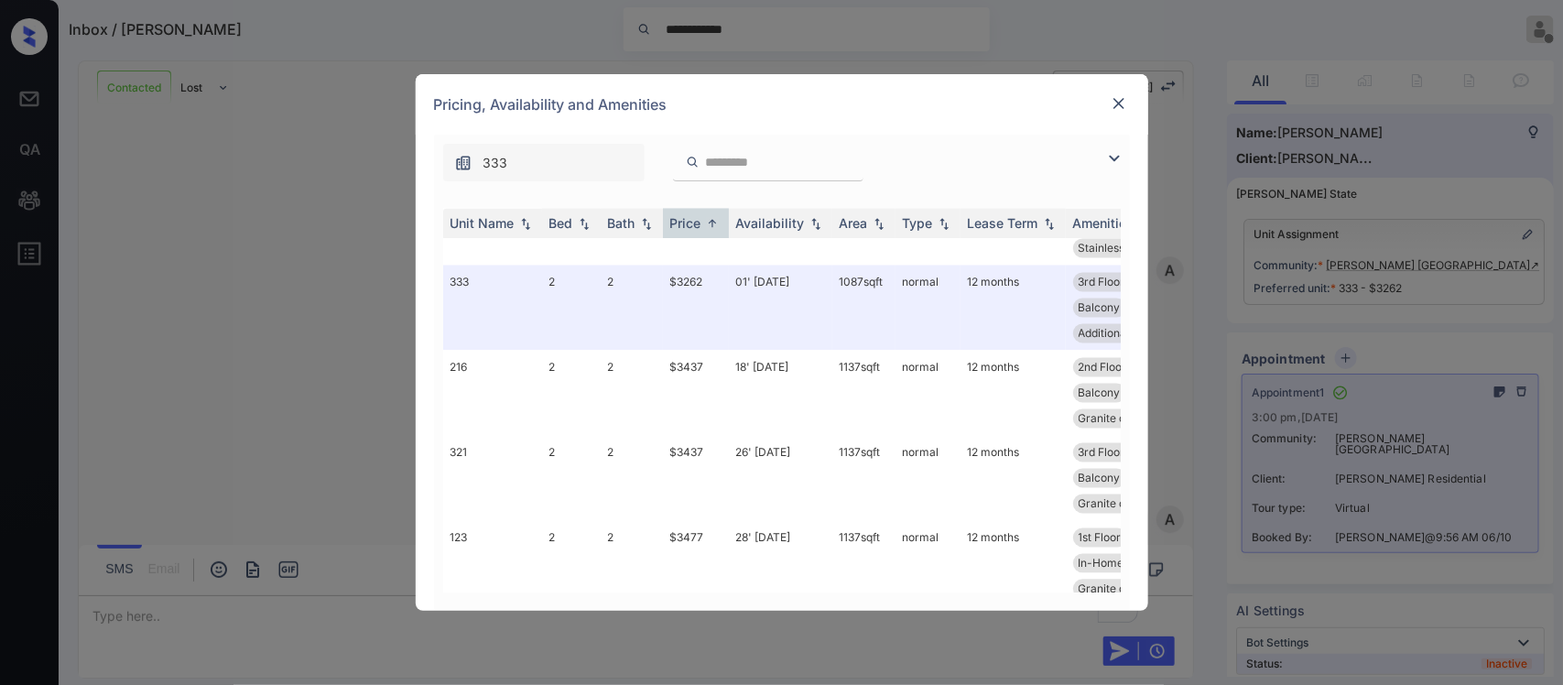
click at [1355, 266] on div "**********" at bounding box center [781, 342] width 1563 height 685
click at [1125, 111] on img at bounding box center [1119, 103] width 18 height 18
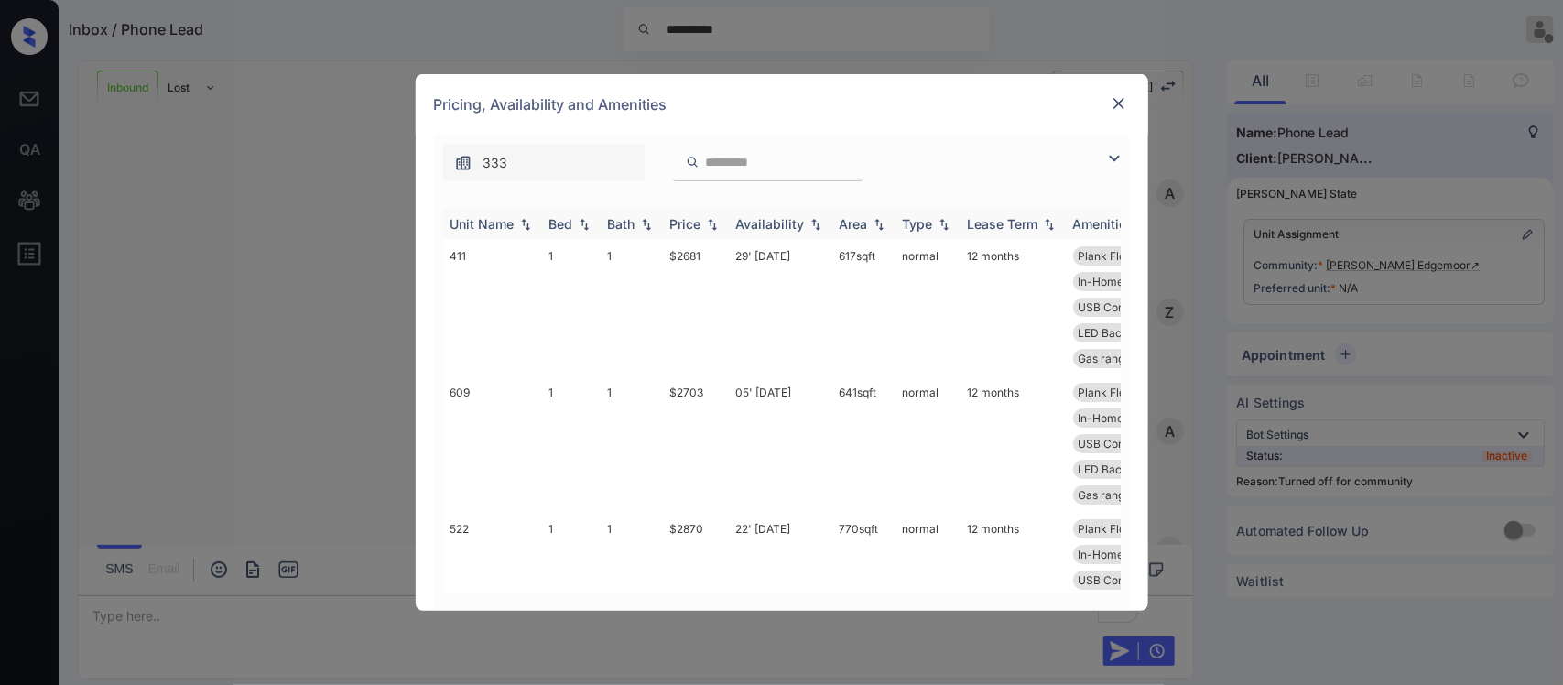
scroll to position [385, 0]
click at [680, 226] on div "Price" at bounding box center [685, 224] width 31 height 16
click at [1110, 96] on img at bounding box center [1119, 103] width 18 height 18
